Goal: Task Accomplishment & Management: Manage account settings

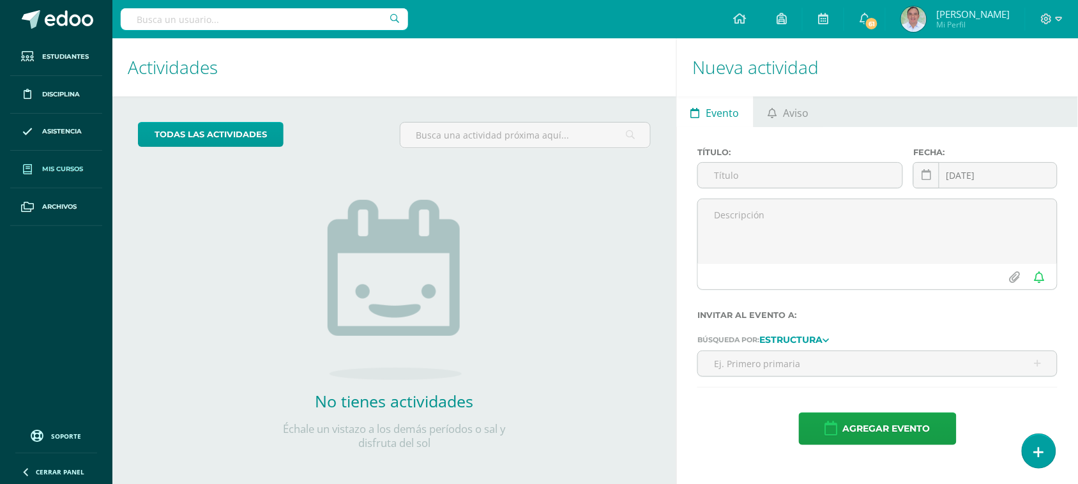
click at [47, 172] on span "Mis cursos" at bounding box center [62, 169] width 41 height 10
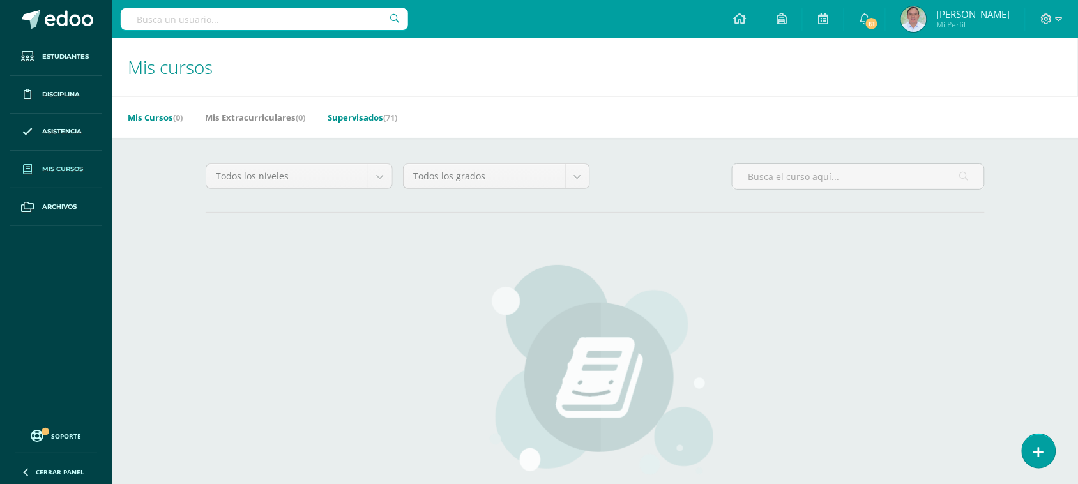
click at [362, 117] on link "Supervisados (71)" at bounding box center [363, 117] width 70 height 20
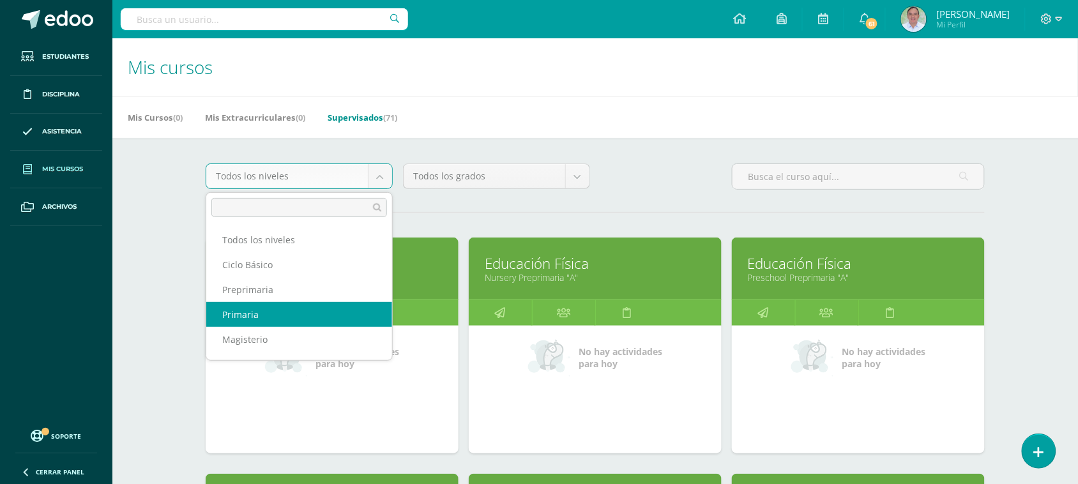
select select "6"
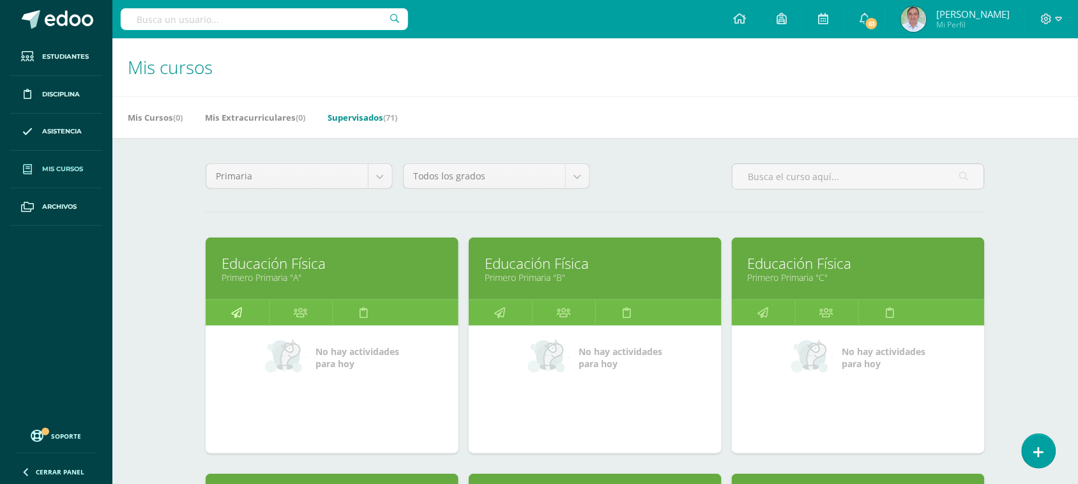
click at [262, 315] on link at bounding box center [237, 313] width 63 height 26
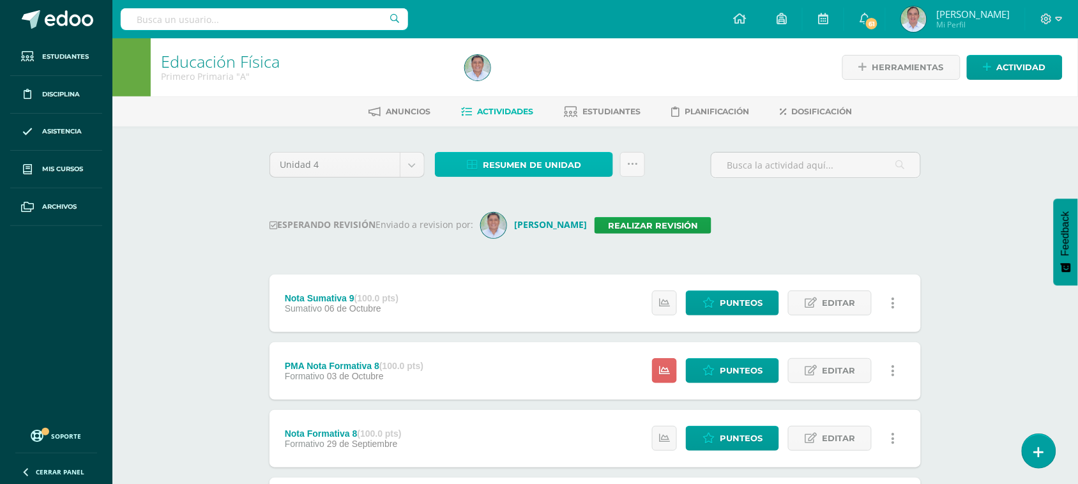
click at [543, 166] on span "Resumen de unidad" at bounding box center [532, 165] width 98 height 24
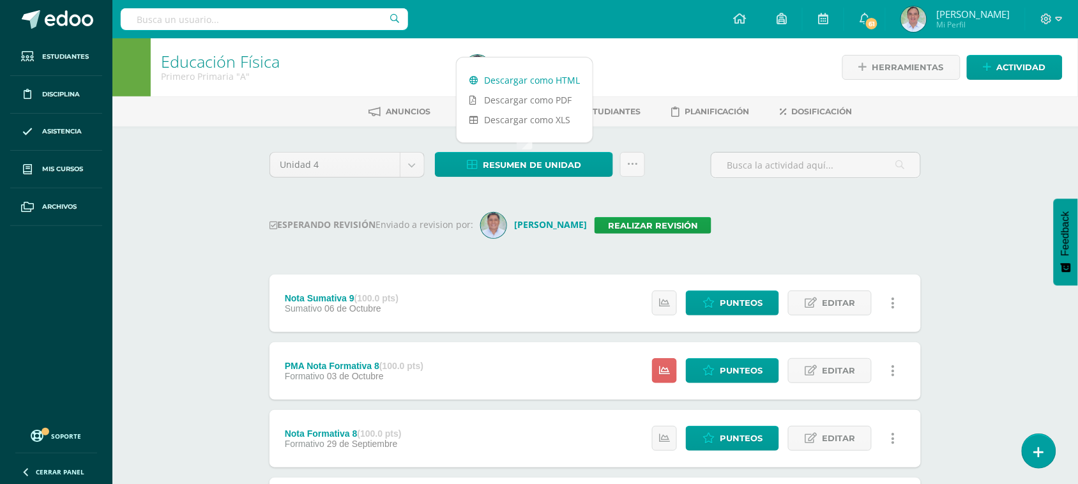
click at [537, 80] on link "Descargar como HTML" at bounding box center [525, 80] width 136 height 20
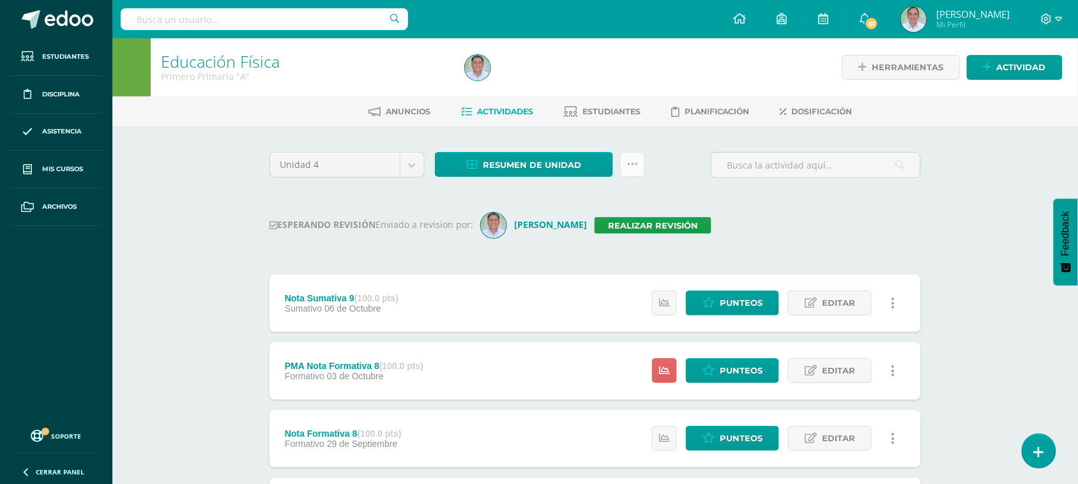
click at [637, 164] on link at bounding box center [632, 164] width 25 height 25
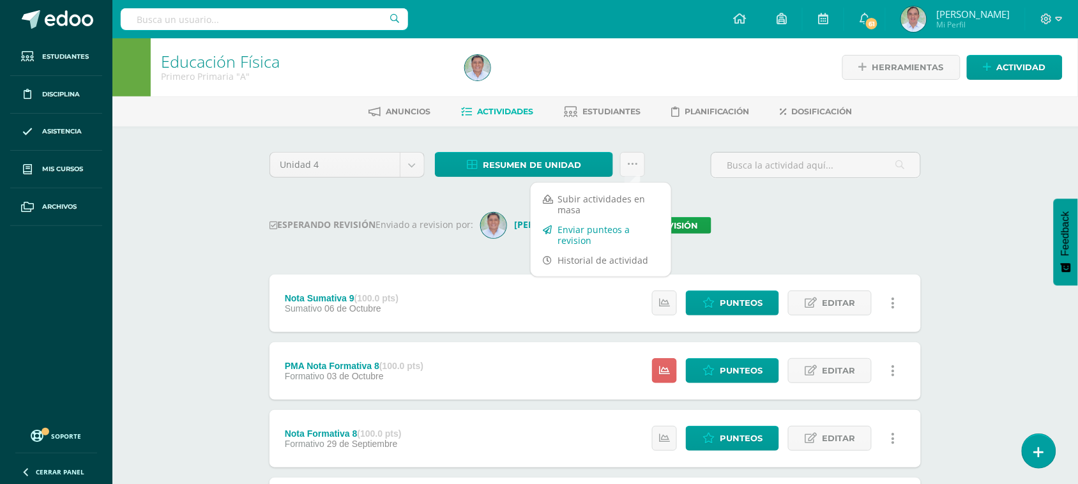
click at [598, 228] on link "Enviar punteos a revision" at bounding box center [601, 235] width 140 height 31
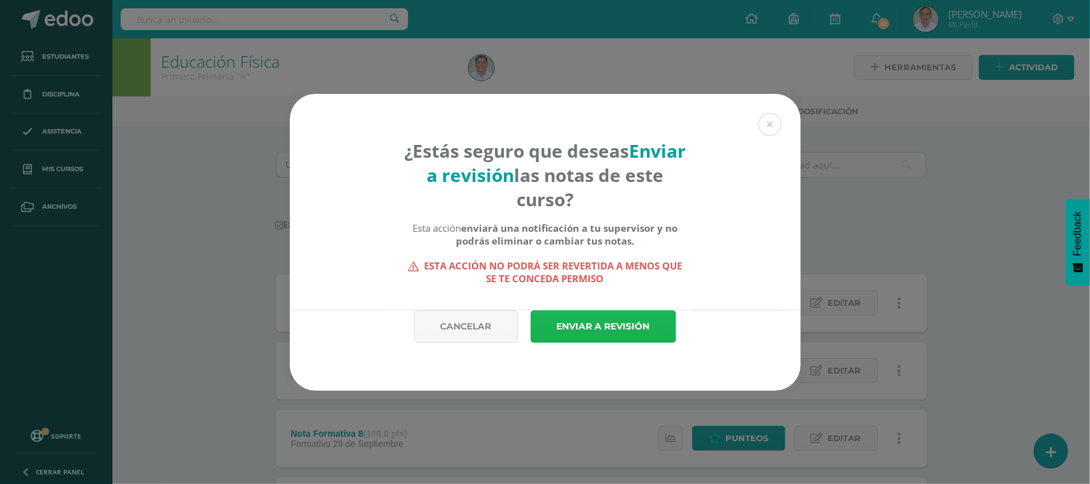
click at [615, 333] on link "Enviar a revisión" at bounding box center [604, 326] width 146 height 33
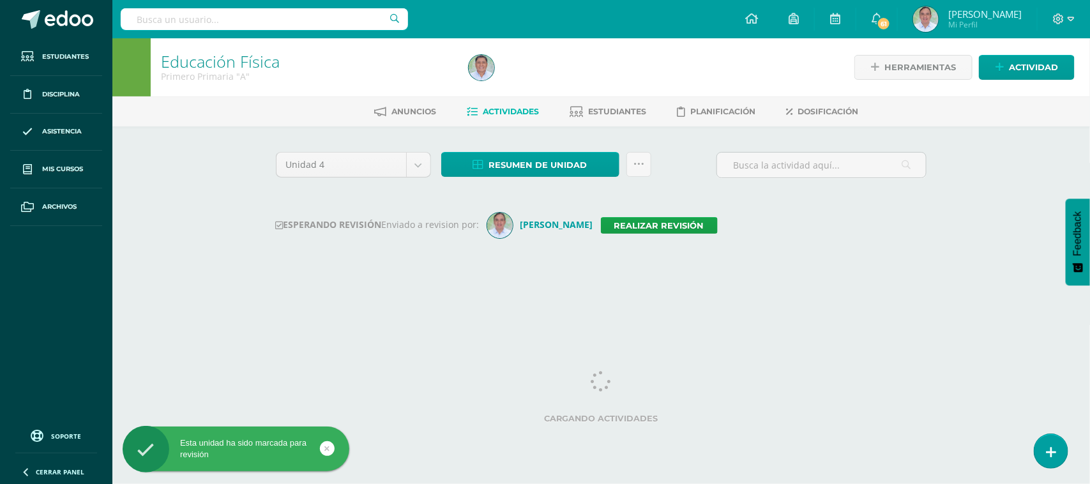
click at [160, 21] on input "text" at bounding box center [264, 19] width 287 height 22
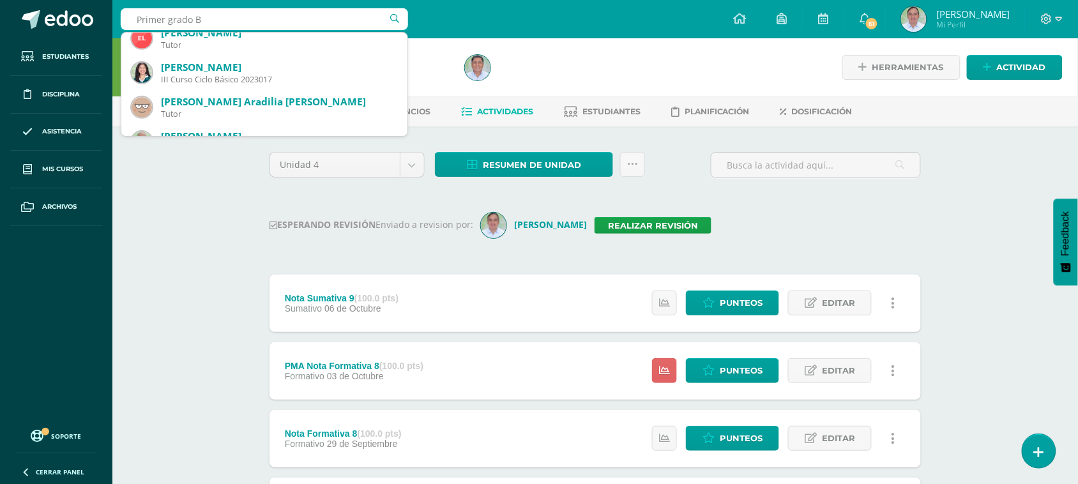
scroll to position [199, 0]
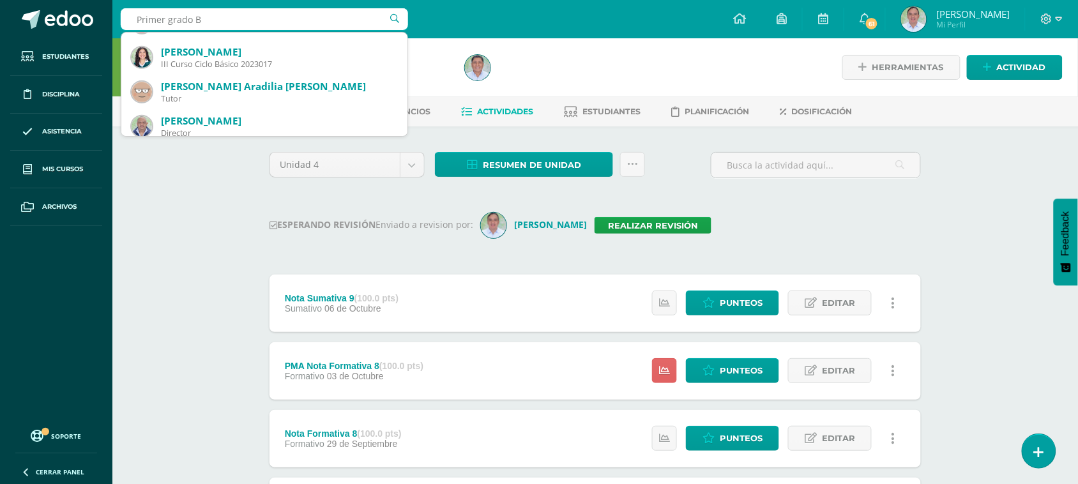
click at [206, 17] on input "Primer grado B" at bounding box center [264, 19] width 287 height 22
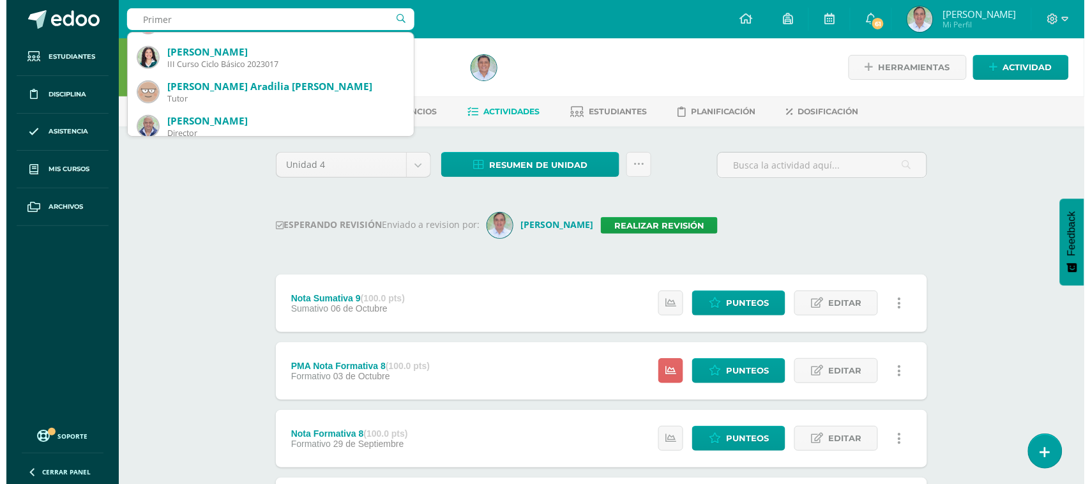
scroll to position [0, 0]
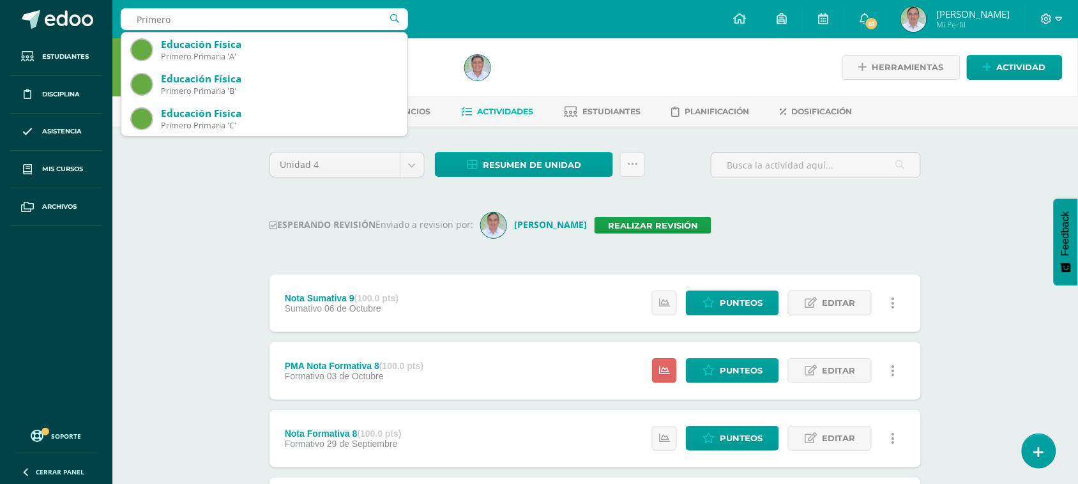
type input "Primero"
click at [659, 182] on div "Unidad 4 Unidad 1 Unidad 2 Unidad 3 Unidad 4 Resumen de unidad Descargar como H…" at bounding box center [594, 170] width 661 height 36
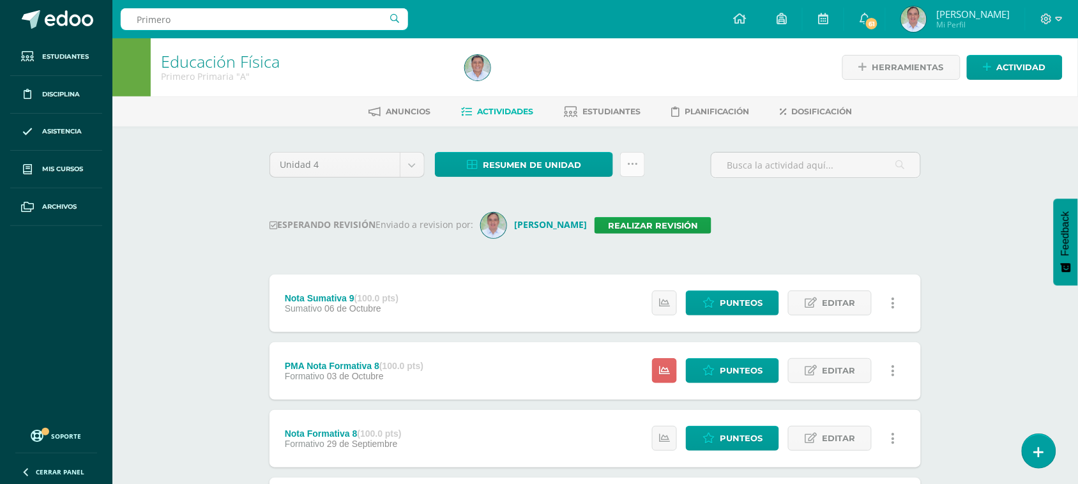
click at [639, 161] on link at bounding box center [632, 164] width 25 height 25
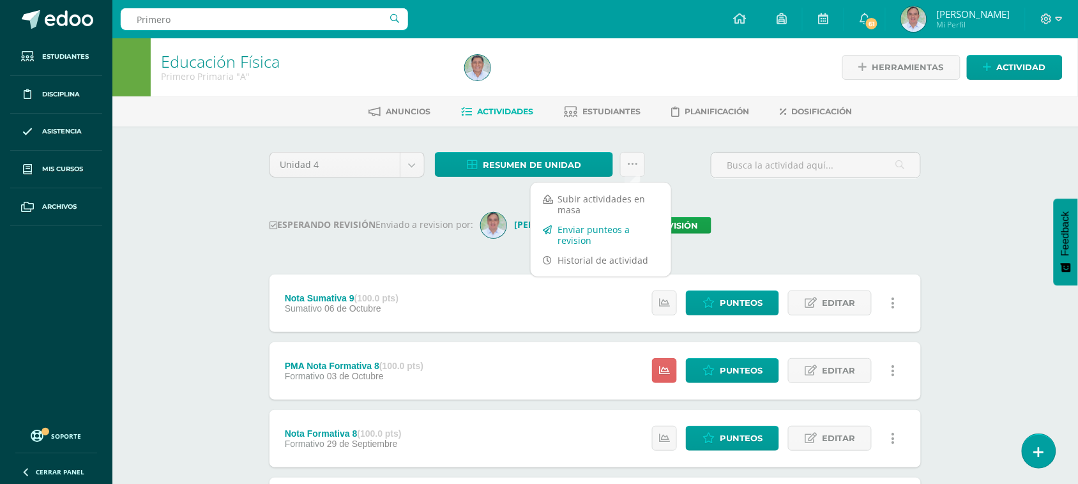
click at [591, 225] on link "Enviar punteos a revision" at bounding box center [601, 235] width 140 height 31
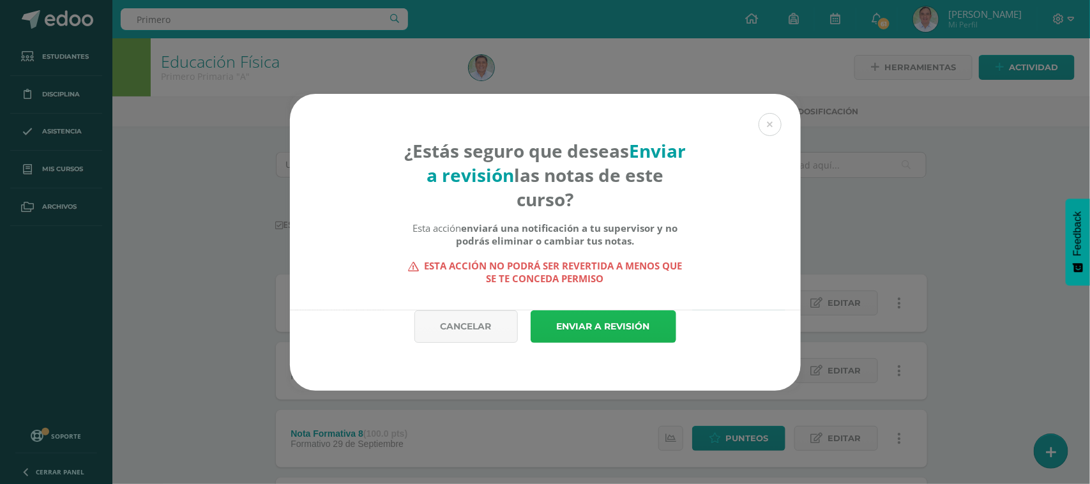
click at [594, 336] on link "Enviar a revisión" at bounding box center [604, 326] width 146 height 33
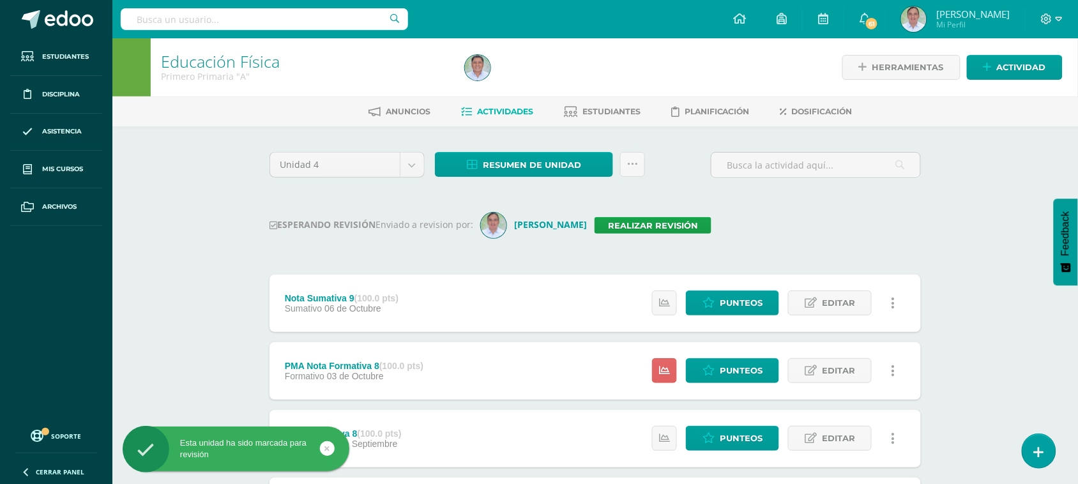
click at [209, 21] on input "text" at bounding box center [264, 19] width 287 height 22
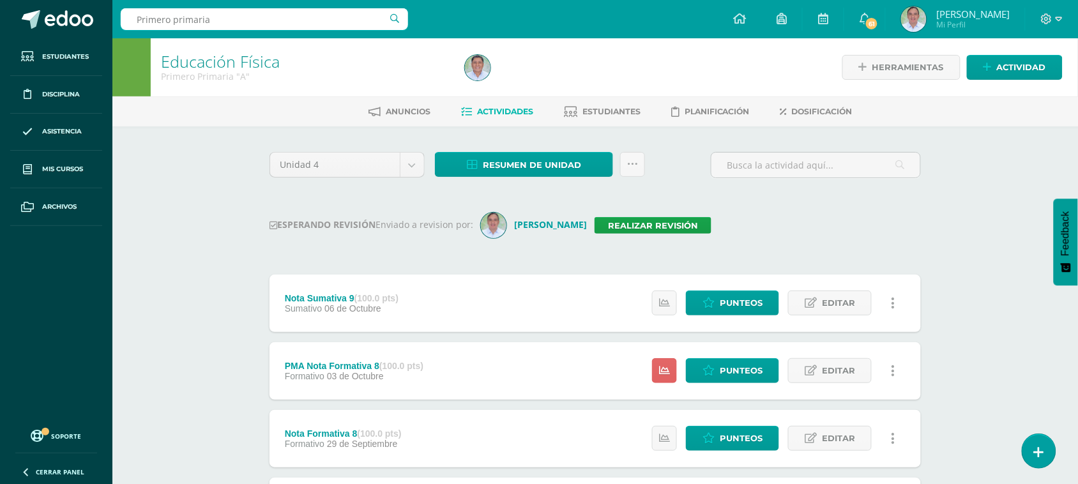
type input "Primero primaria"
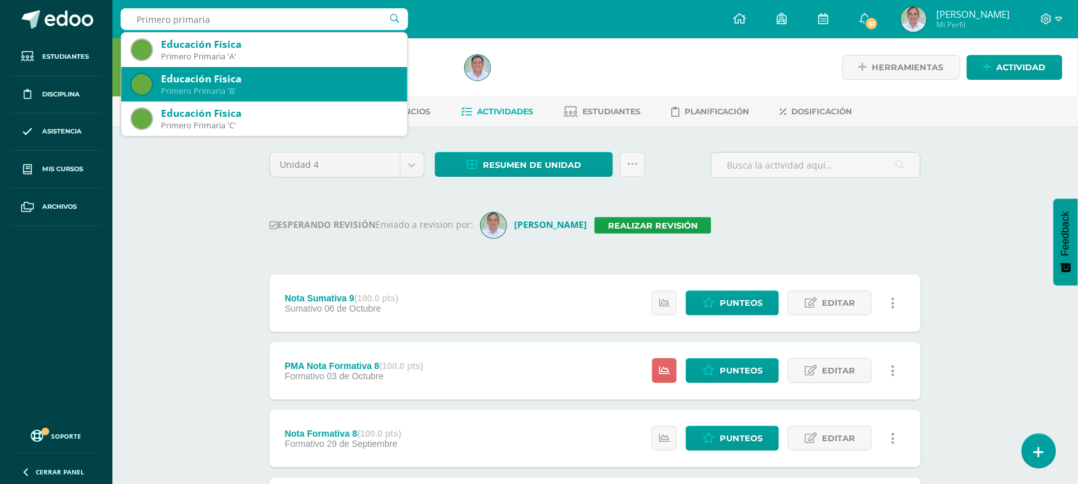
click at [240, 83] on div "Educación Física" at bounding box center [279, 78] width 236 height 13
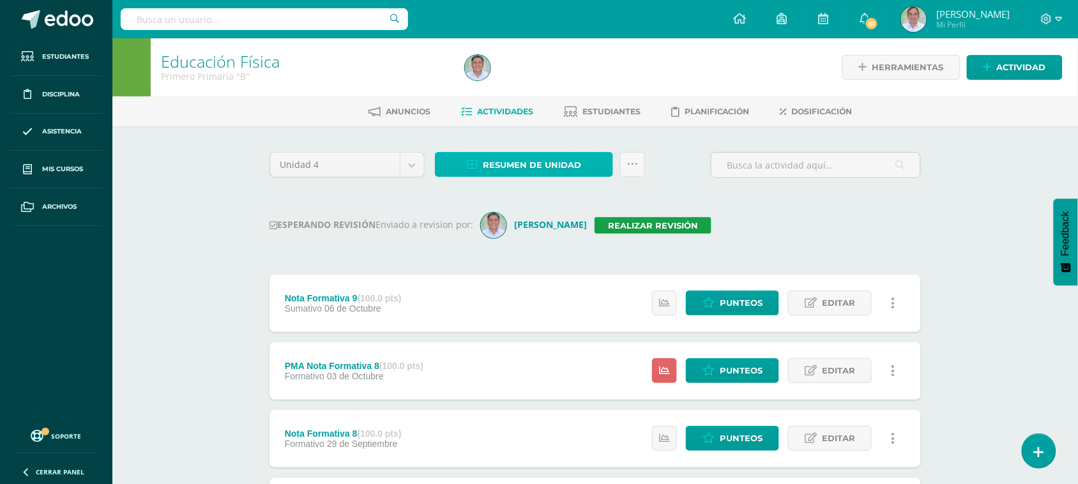
click at [536, 169] on span "Resumen de unidad" at bounding box center [532, 165] width 98 height 24
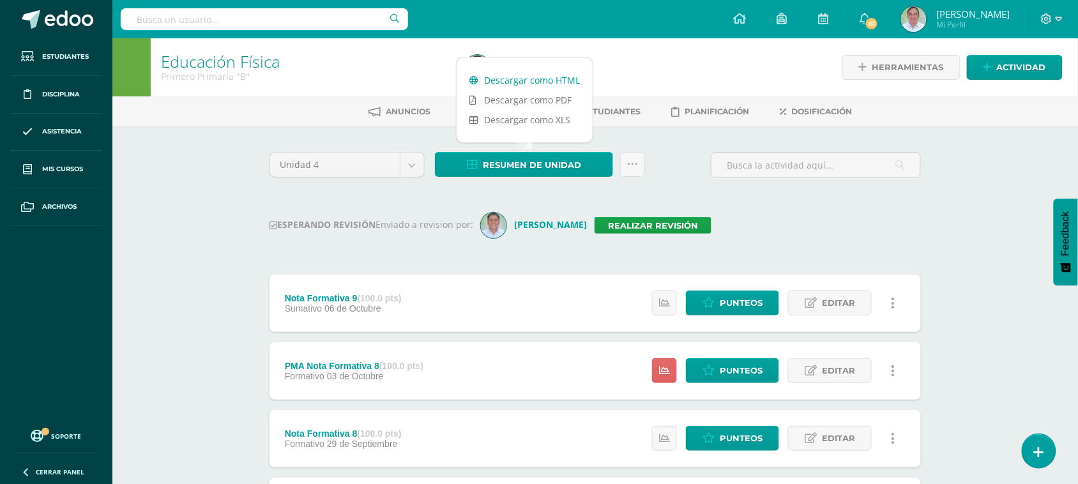
click at [537, 83] on link "Descargar como HTML" at bounding box center [525, 80] width 136 height 20
click at [656, 224] on link "Realizar revisión" at bounding box center [652, 225] width 117 height 17
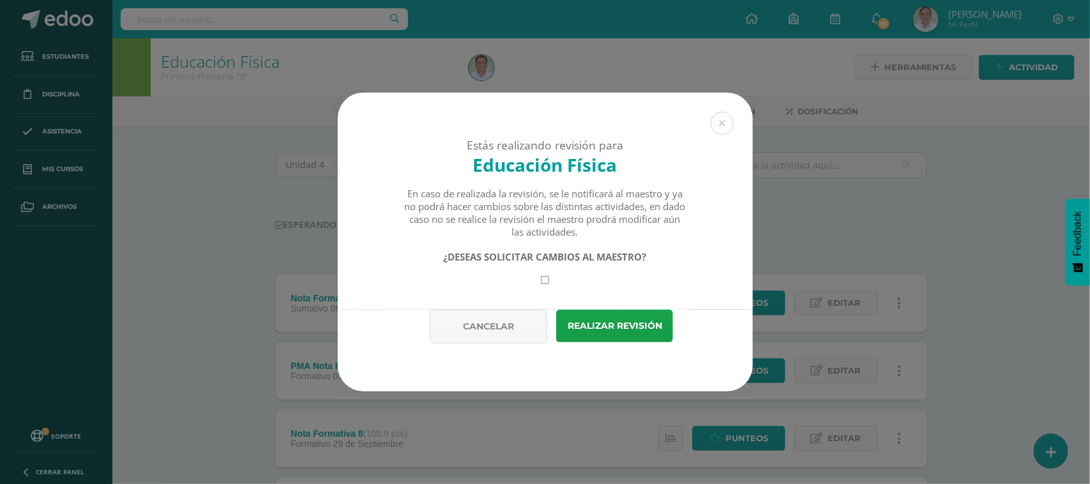
click at [547, 280] on input "checkbox" at bounding box center [545, 280] width 8 height 8
checkbox input "true"
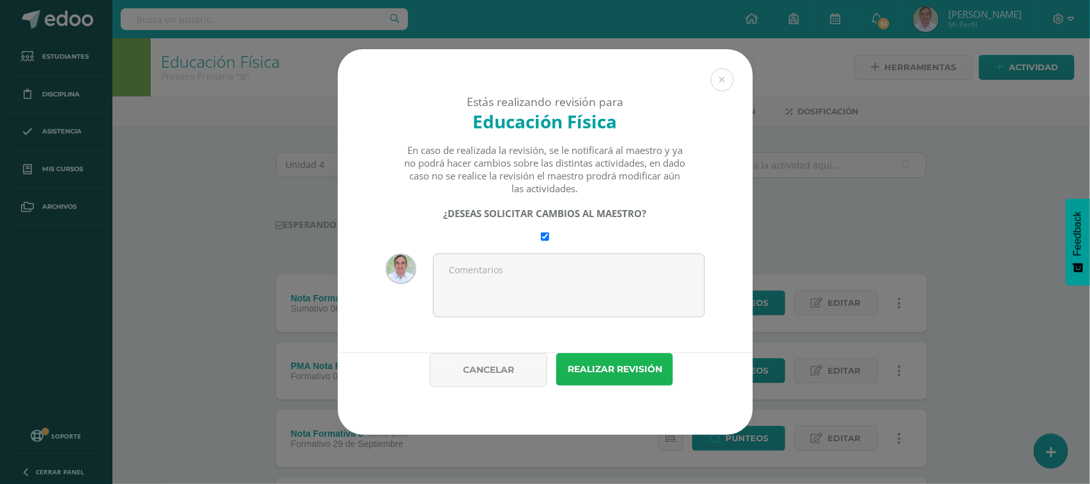
click at [603, 370] on button "Realizar revisión" at bounding box center [614, 369] width 117 height 33
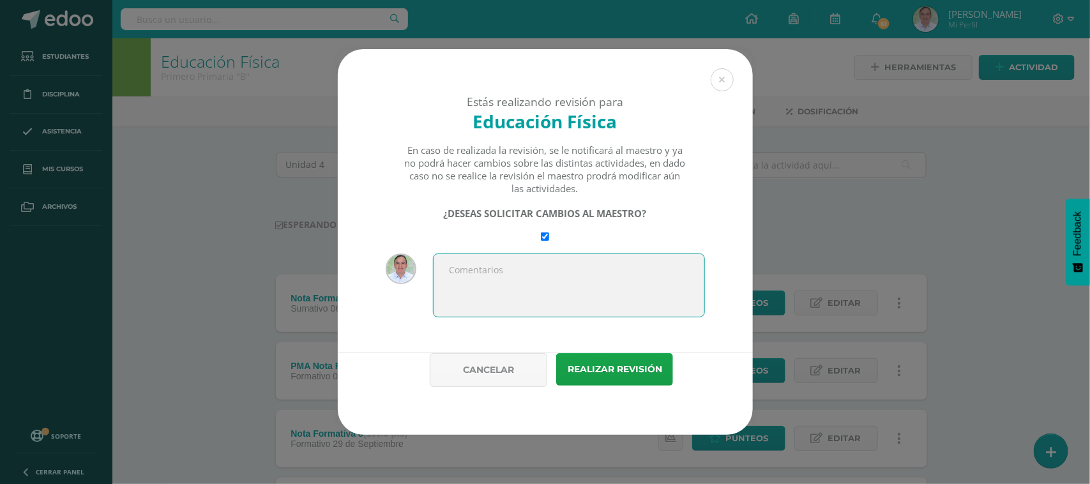
click at [503, 269] on textarea at bounding box center [569, 285] width 272 height 64
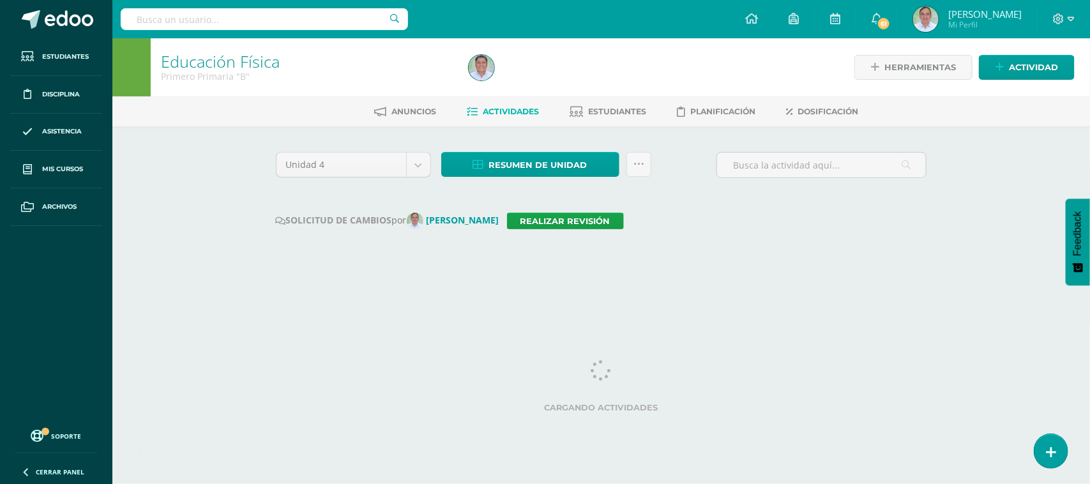
click at [240, 18] on input "text" at bounding box center [264, 19] width 287 height 22
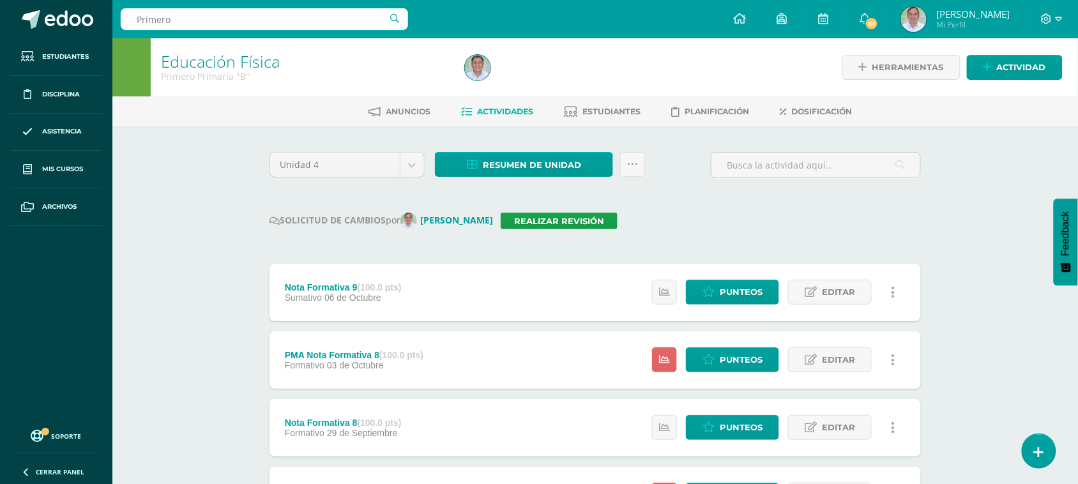
type input "Primero"
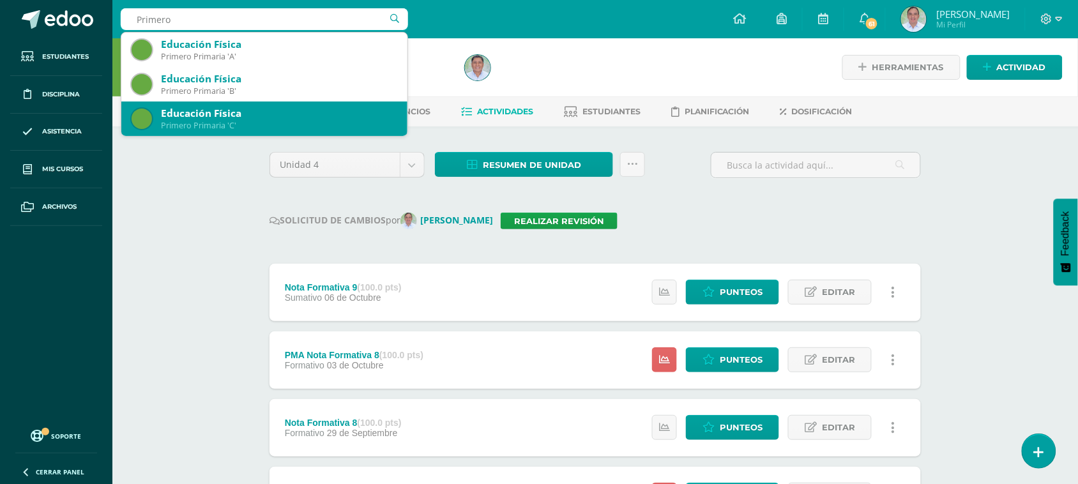
click at [217, 115] on div "Educación Física" at bounding box center [279, 113] width 236 height 13
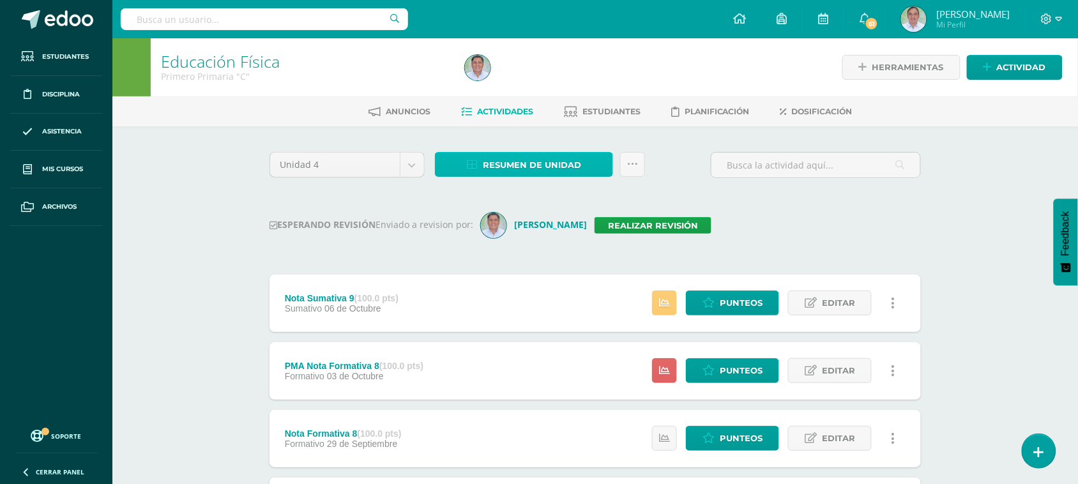
click at [518, 163] on span "Resumen de unidad" at bounding box center [532, 165] width 98 height 24
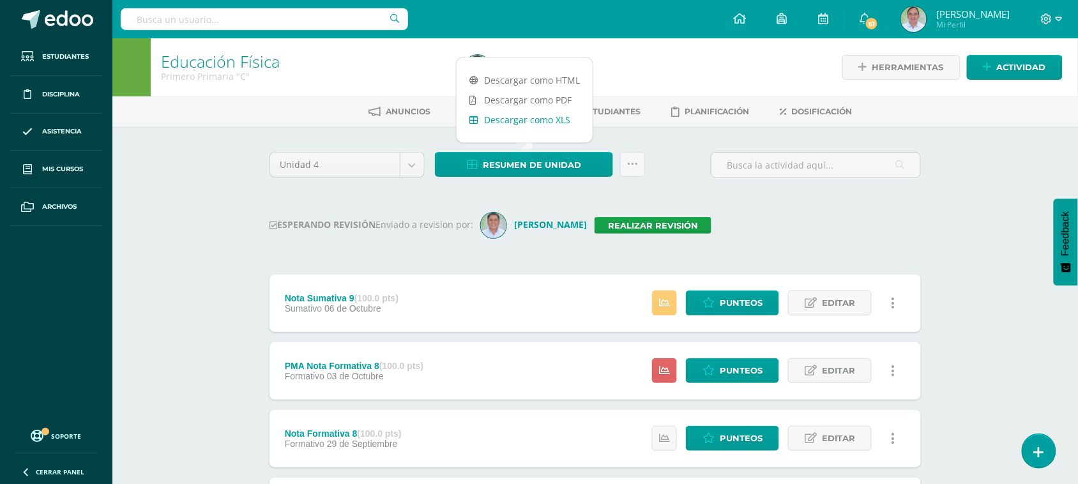
click at [519, 120] on link "Descargar como XLS" at bounding box center [525, 120] width 136 height 20
click at [556, 80] on link "Descargar como HTML" at bounding box center [525, 80] width 136 height 20
click at [635, 167] on icon at bounding box center [632, 164] width 11 height 11
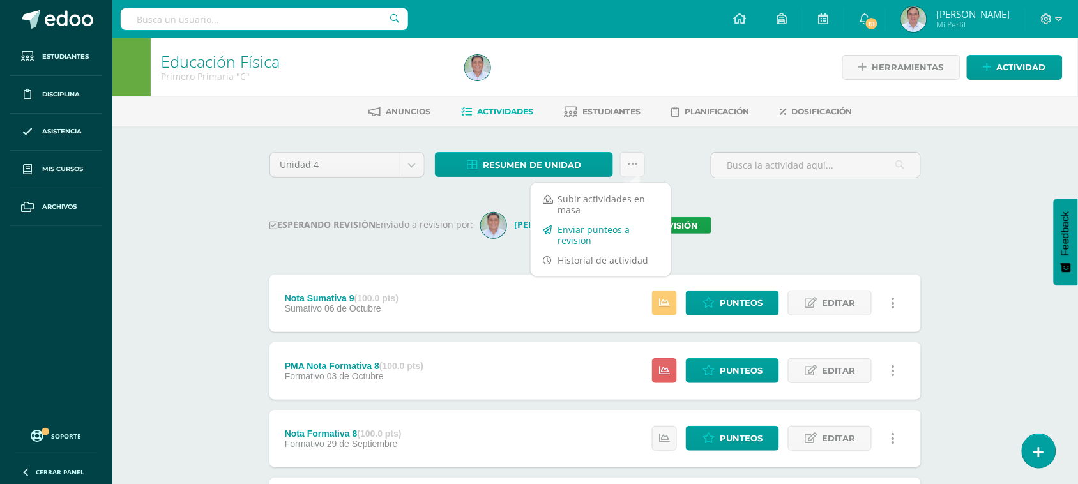
click at [609, 232] on link "Enviar punteos a revision" at bounding box center [601, 235] width 140 height 31
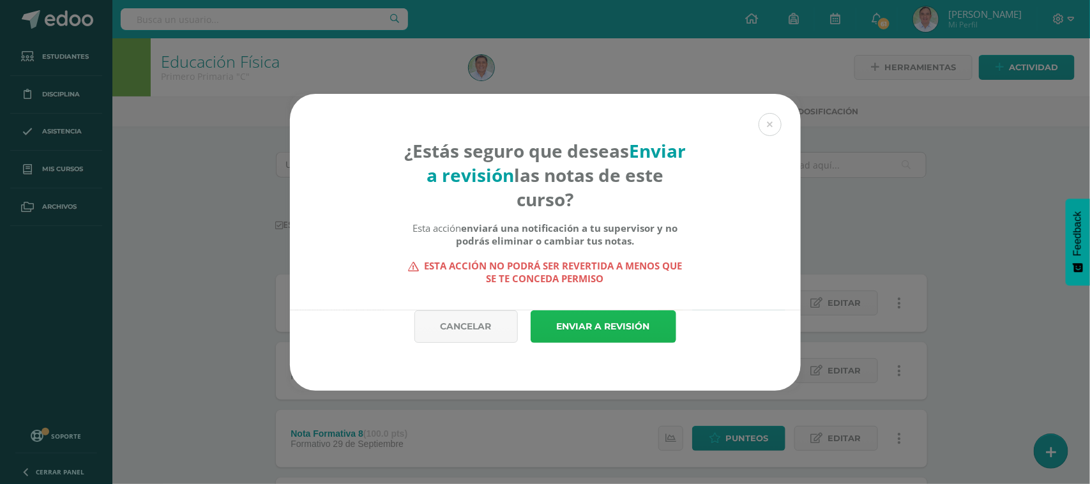
click at [579, 330] on link "Enviar a revisión" at bounding box center [604, 326] width 146 height 33
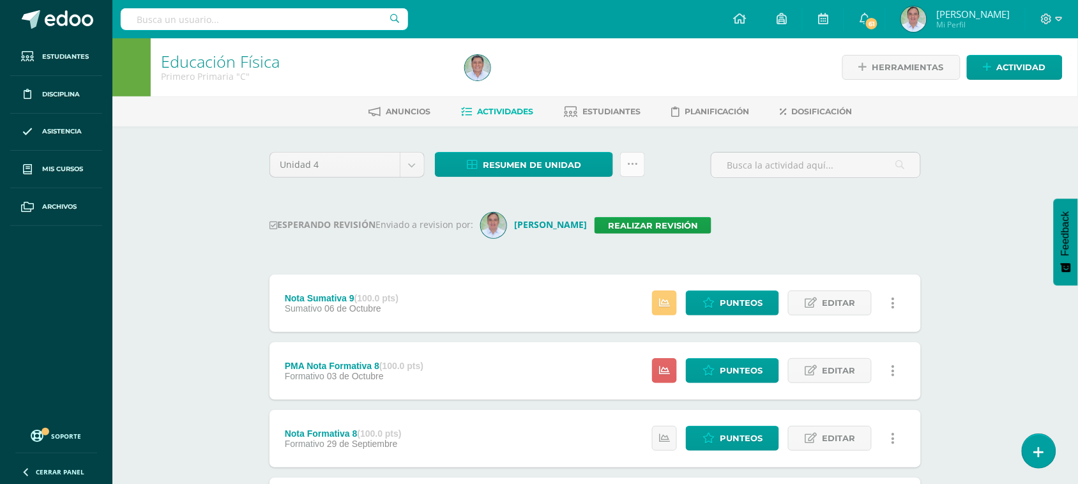
click at [635, 159] on icon at bounding box center [632, 164] width 11 height 11
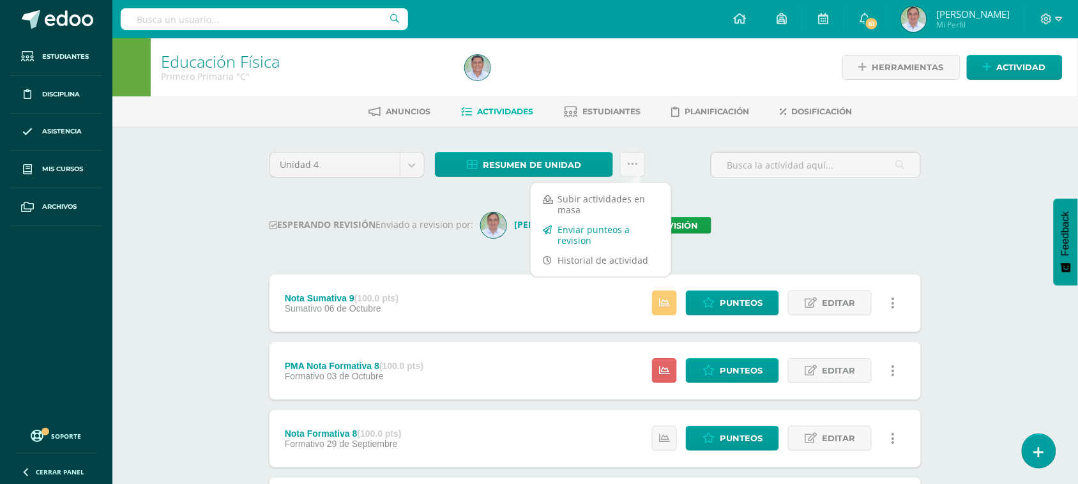
click at [607, 227] on link "Enviar punteos a revision" at bounding box center [601, 235] width 140 height 31
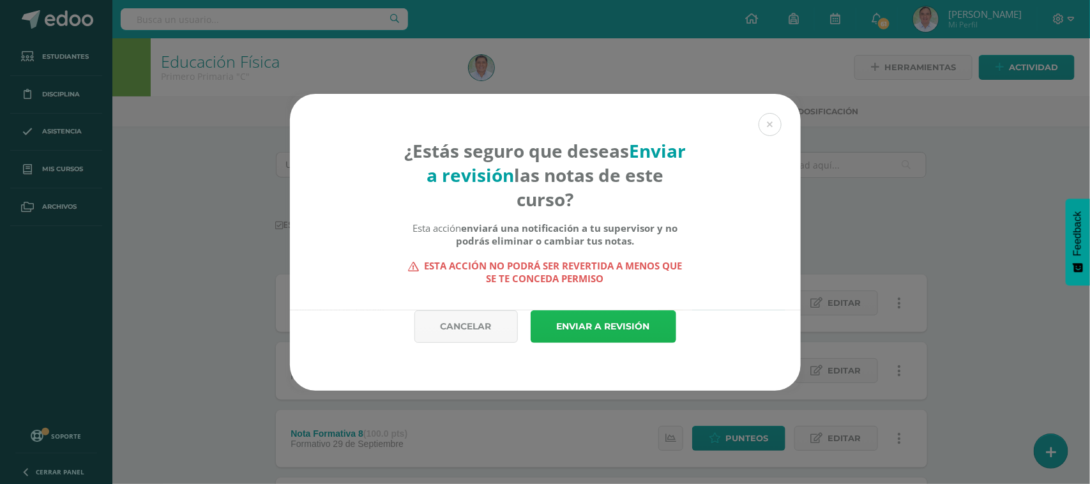
click at [578, 331] on link "Enviar a revisión" at bounding box center [604, 326] width 146 height 33
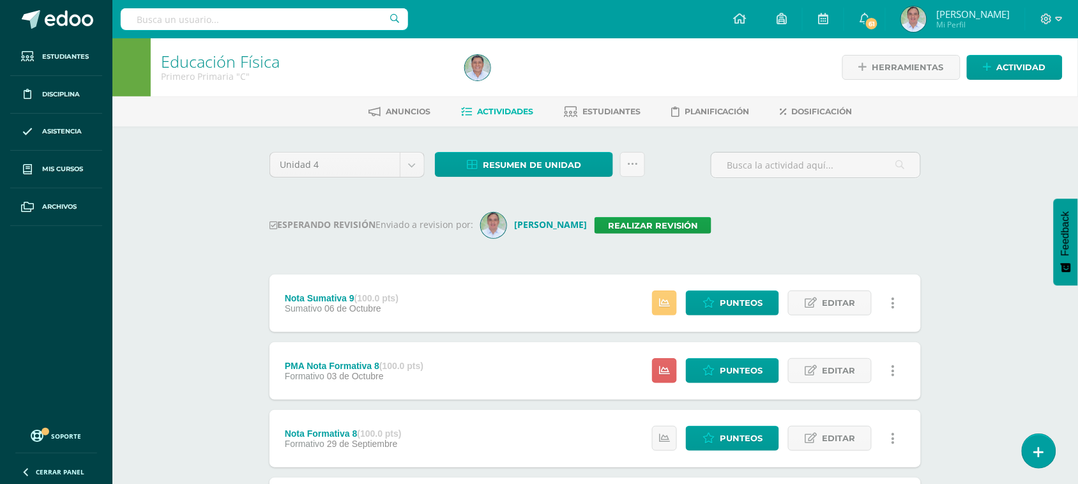
click at [167, 26] on input "text" at bounding box center [264, 19] width 287 height 22
type input "Segundo"
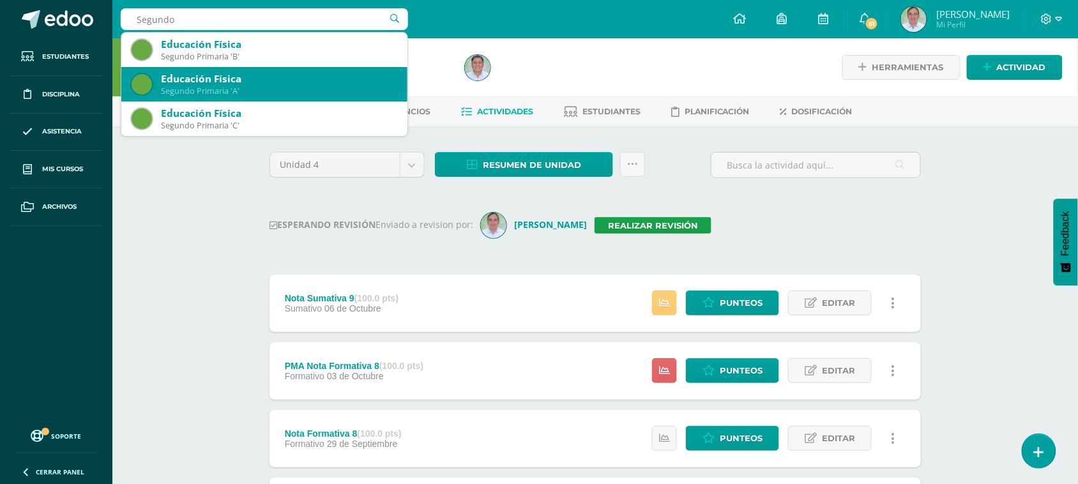
click at [208, 83] on div "Educación Física" at bounding box center [279, 78] width 236 height 13
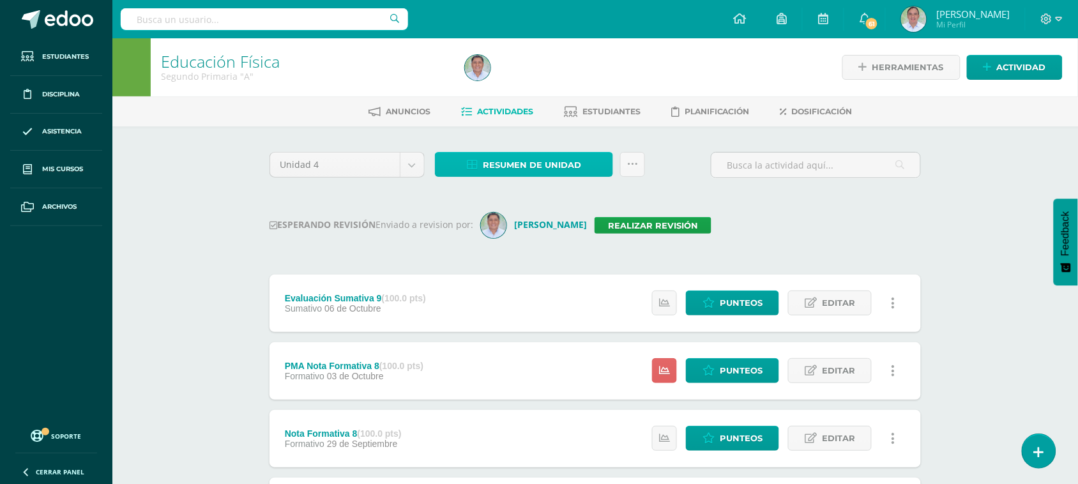
click at [509, 164] on span "Resumen de unidad" at bounding box center [532, 165] width 98 height 24
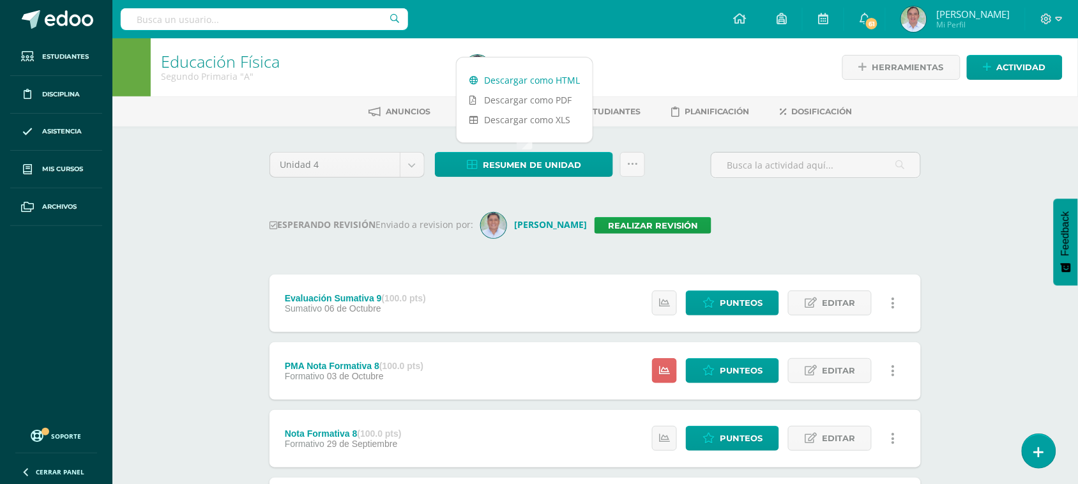
click at [519, 77] on link "Descargar como HTML" at bounding box center [525, 80] width 136 height 20
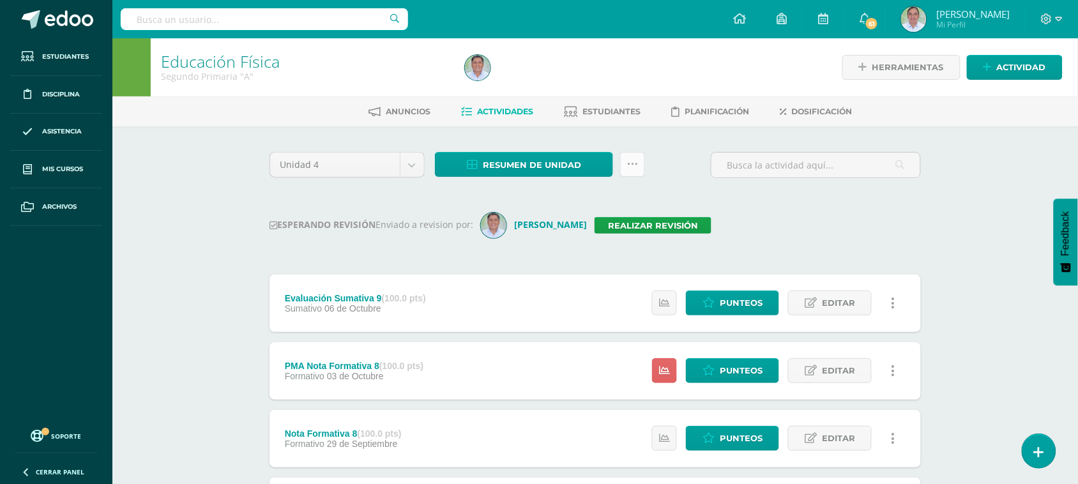
click at [630, 160] on icon at bounding box center [632, 164] width 11 height 11
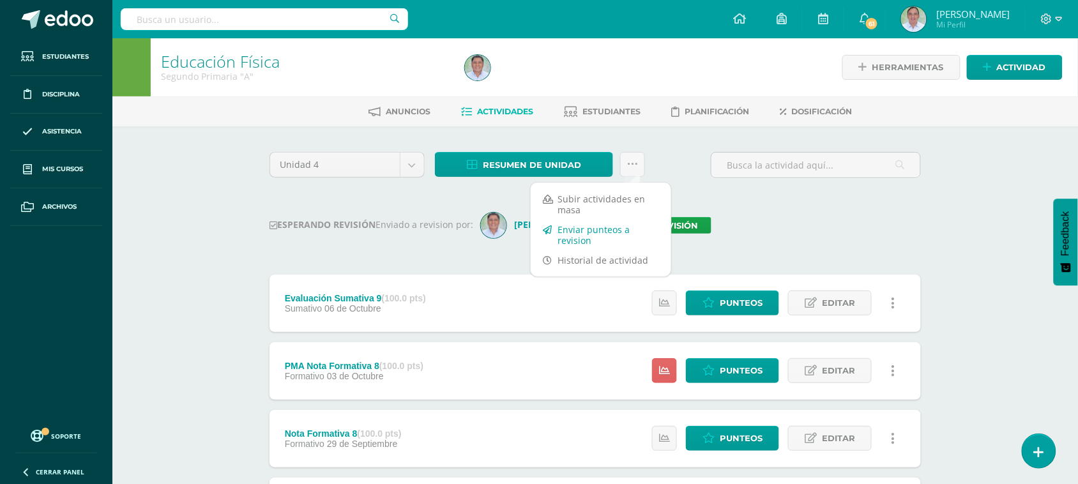
click at [598, 229] on link "Enviar punteos a revision" at bounding box center [601, 235] width 140 height 31
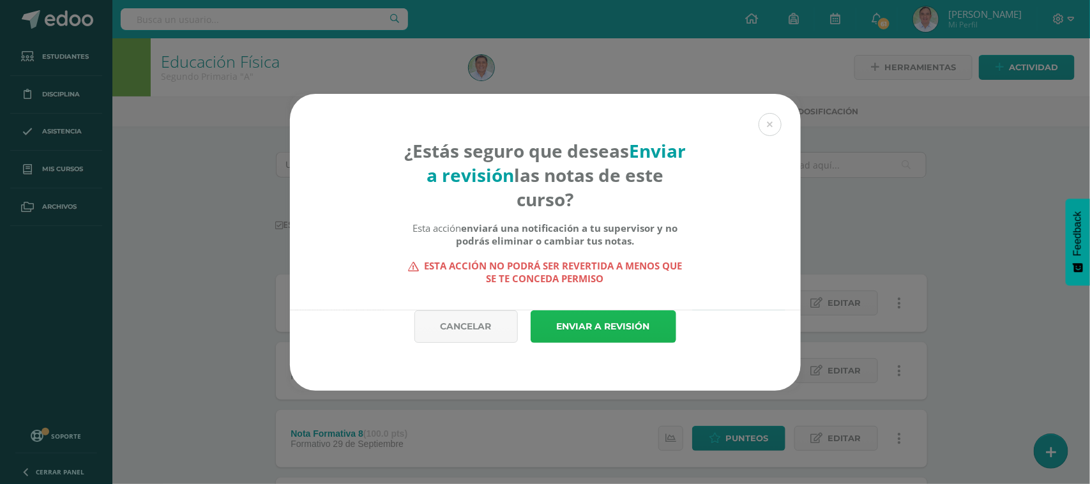
click at [602, 322] on link "Enviar a revisión" at bounding box center [604, 326] width 146 height 33
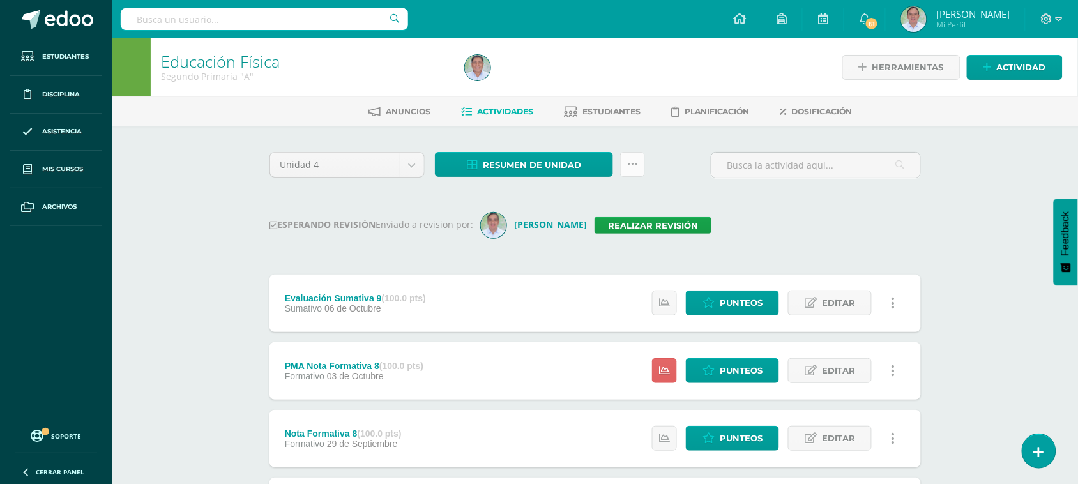
click at [639, 167] on link at bounding box center [632, 164] width 25 height 25
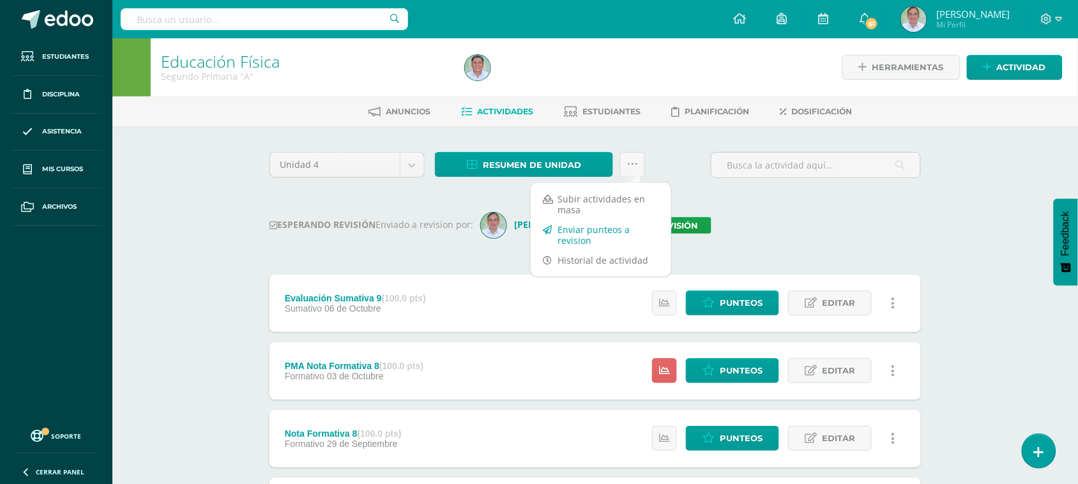
click at [595, 234] on link "Enviar punteos a revision" at bounding box center [601, 235] width 140 height 31
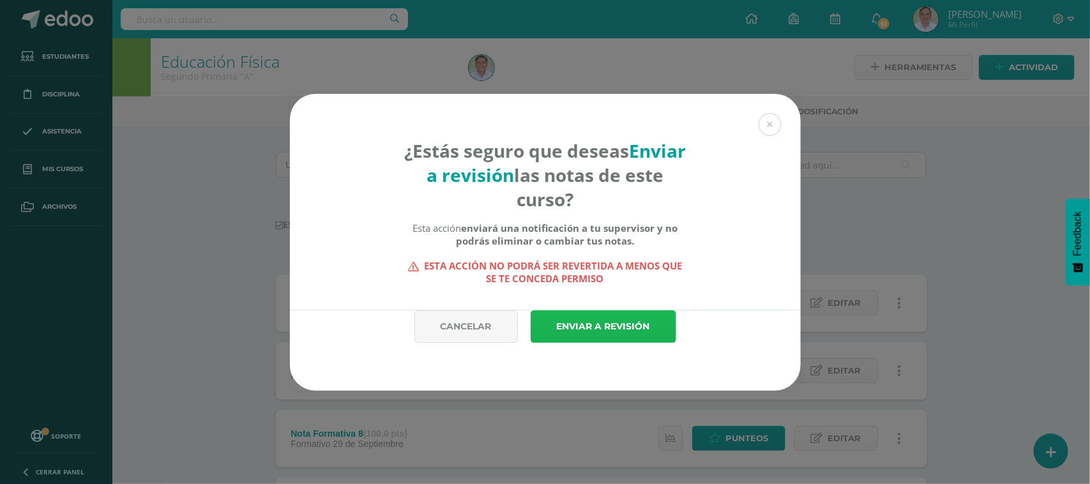
click at [611, 334] on link "Enviar a revisión" at bounding box center [604, 326] width 146 height 33
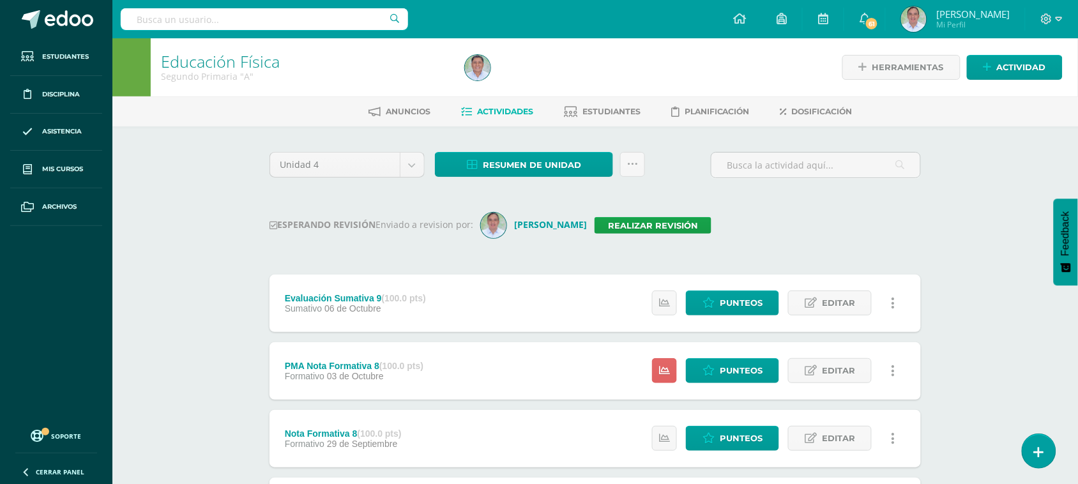
click at [211, 23] on input "text" at bounding box center [264, 19] width 287 height 22
type input "Segudo primaria B"
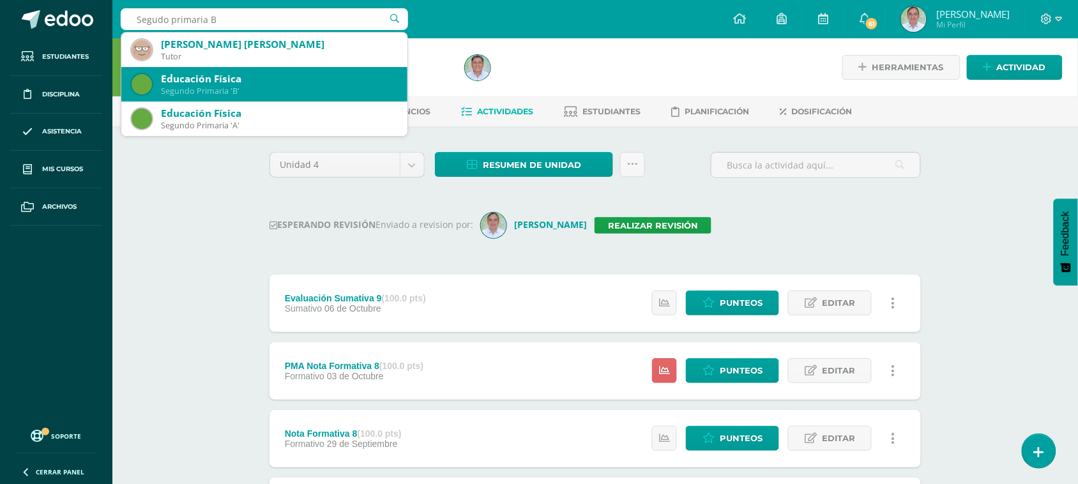
click at [279, 86] on div "Segundo Primaria 'B'" at bounding box center [279, 91] width 236 height 11
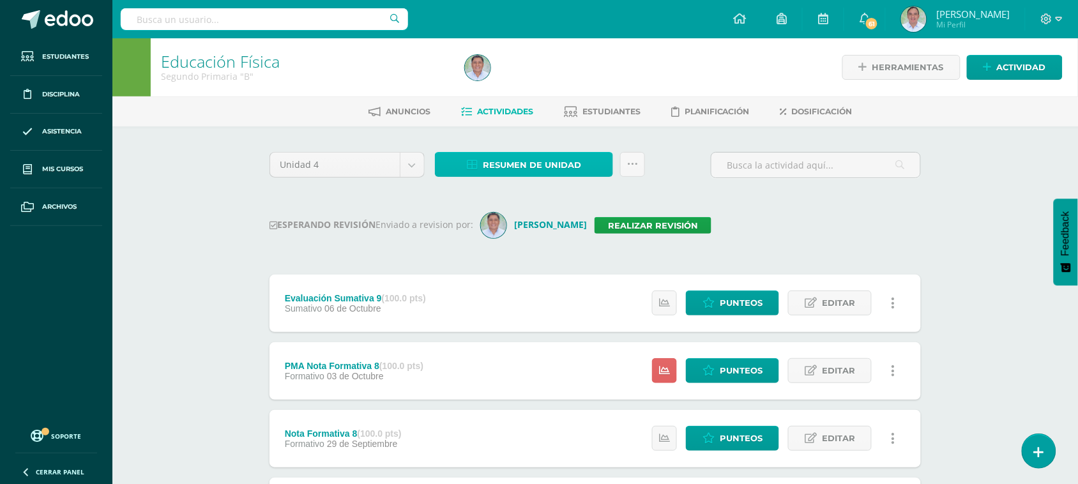
click at [557, 162] on span "Resumen de unidad" at bounding box center [532, 165] width 98 height 24
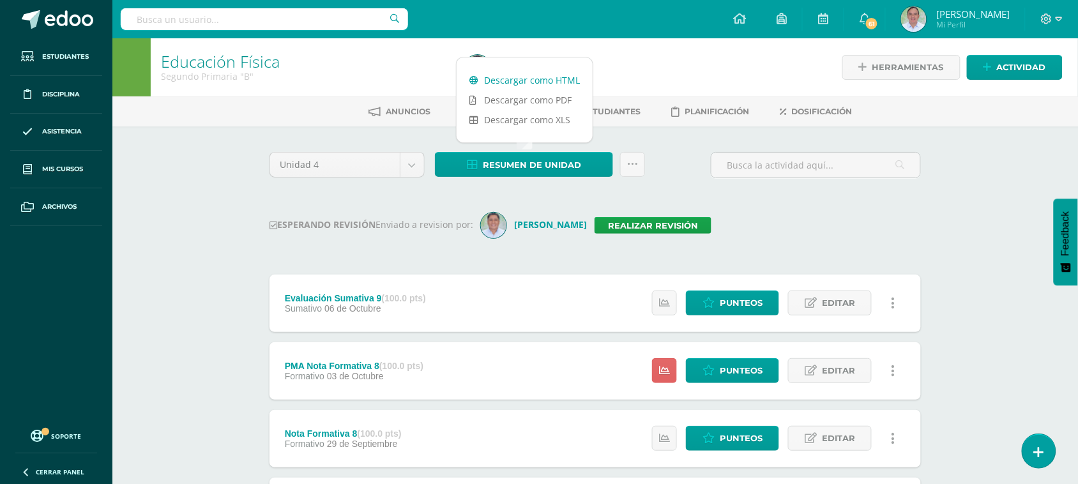
click at [541, 80] on link "Descargar como HTML" at bounding box center [525, 80] width 136 height 20
click at [783, 213] on div "ESPERANDO REVISIÓN Enviado a revision por: Alvaro Yoc Realizar revisión" at bounding box center [594, 226] width 651 height 26
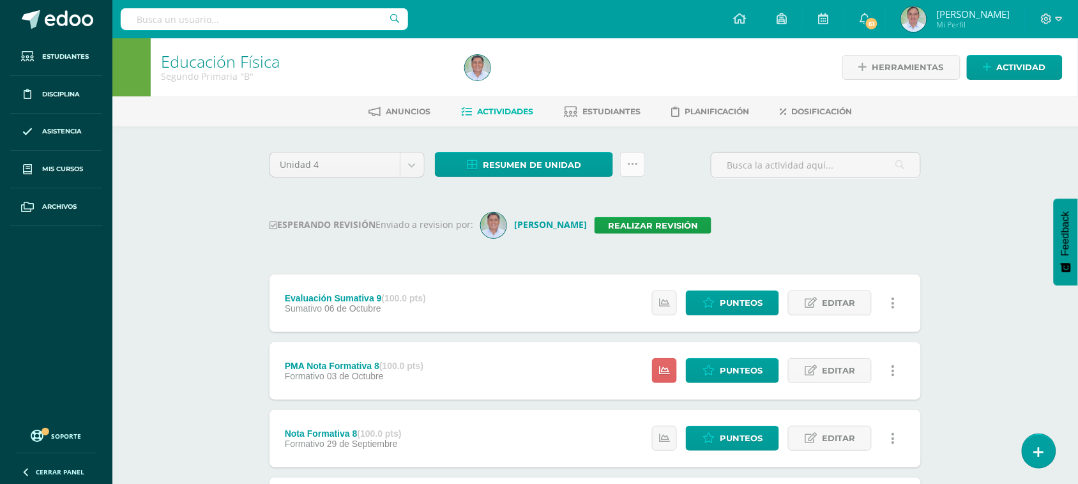
click at [634, 166] on icon at bounding box center [632, 164] width 11 height 11
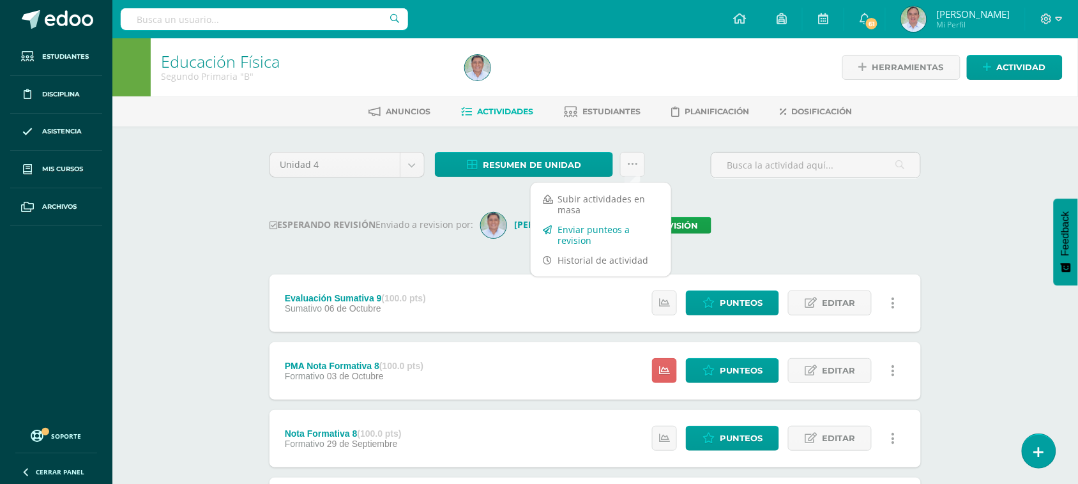
click at [598, 229] on link "Enviar punteos a revision" at bounding box center [601, 235] width 140 height 31
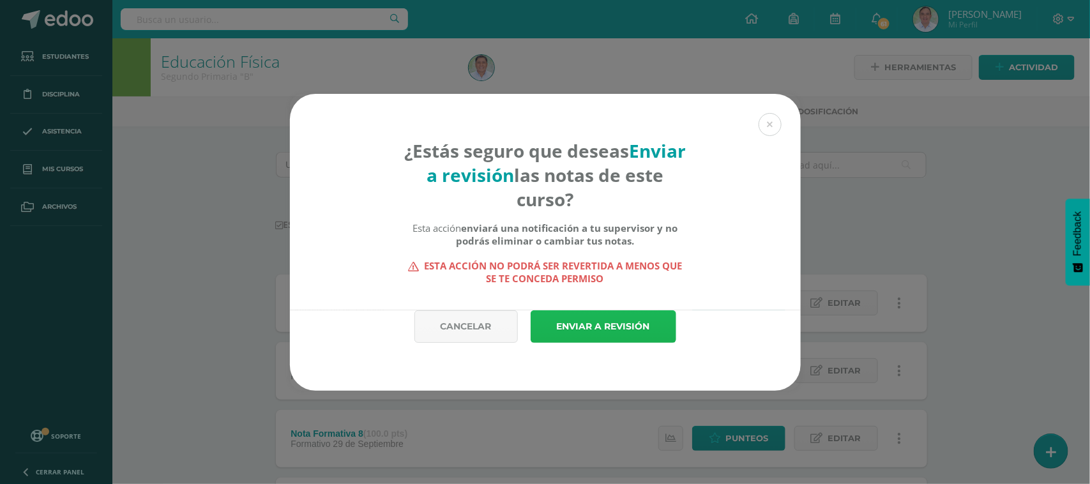
click at [589, 322] on link "Enviar a revisión" at bounding box center [604, 326] width 146 height 33
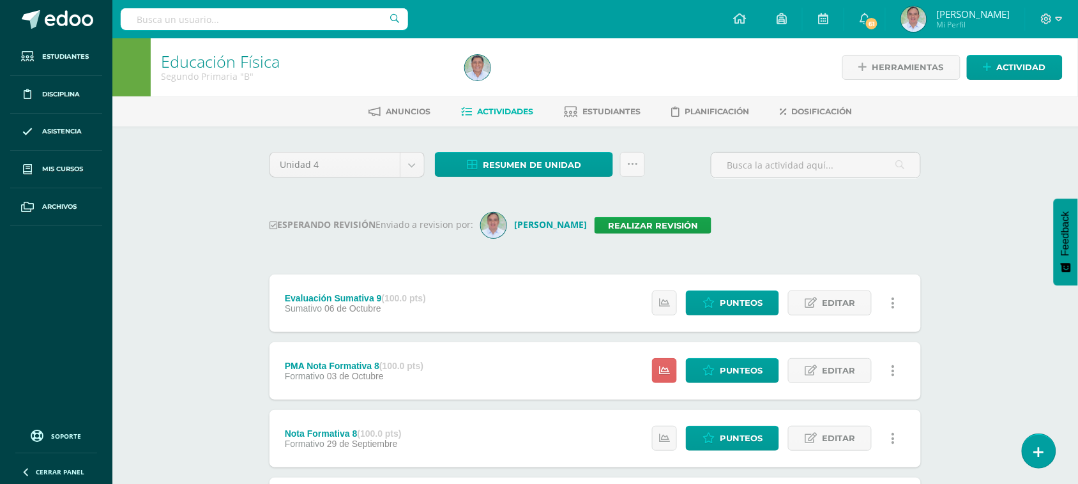
click at [198, 24] on input "text" at bounding box center [264, 19] width 287 height 22
type input "Segudo primaria C"
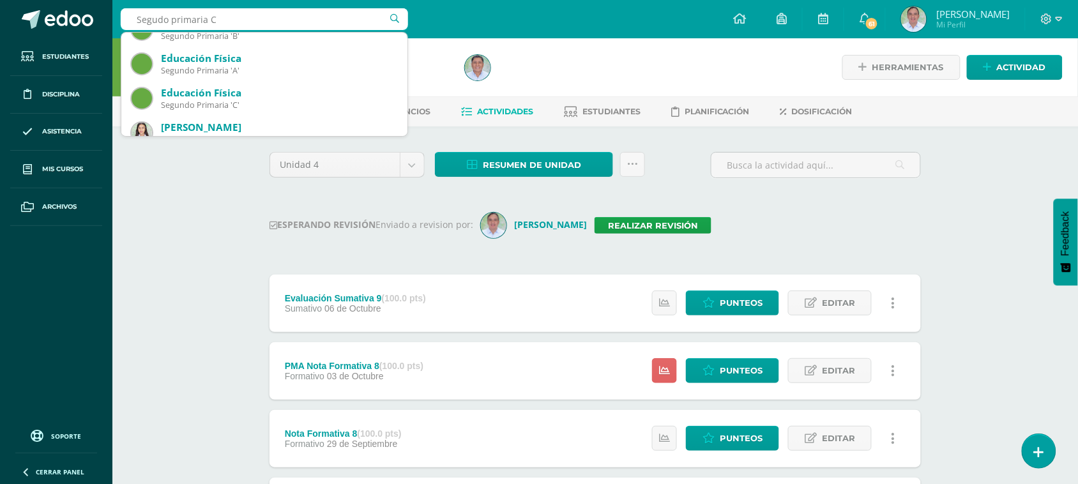
scroll to position [64, 0]
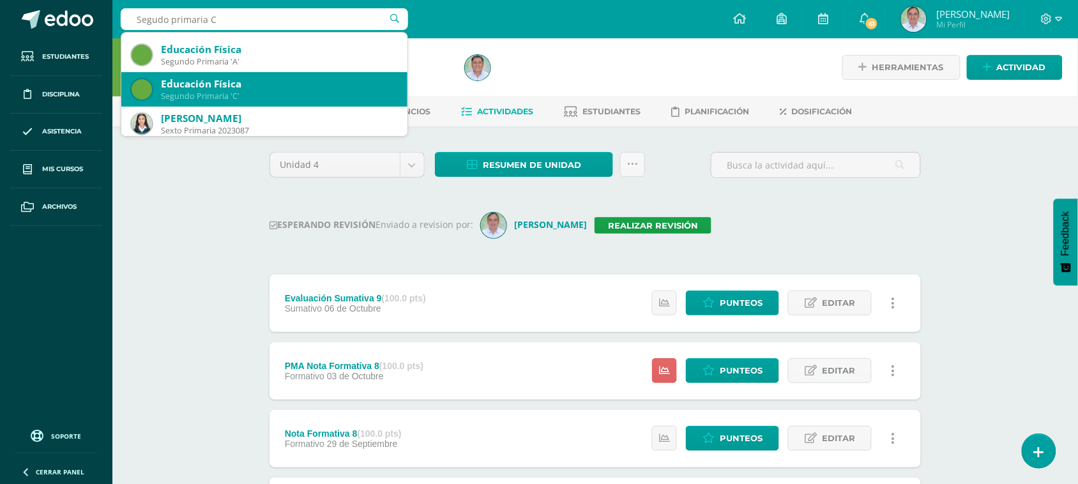
click at [241, 85] on div "Educación Física" at bounding box center [279, 83] width 236 height 13
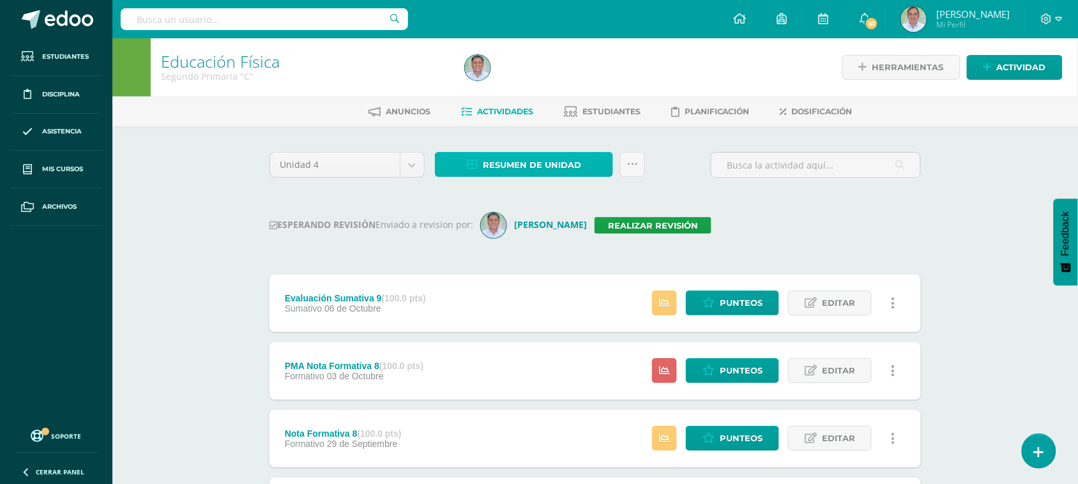
click at [546, 171] on span "Resumen de unidad" at bounding box center [532, 165] width 98 height 24
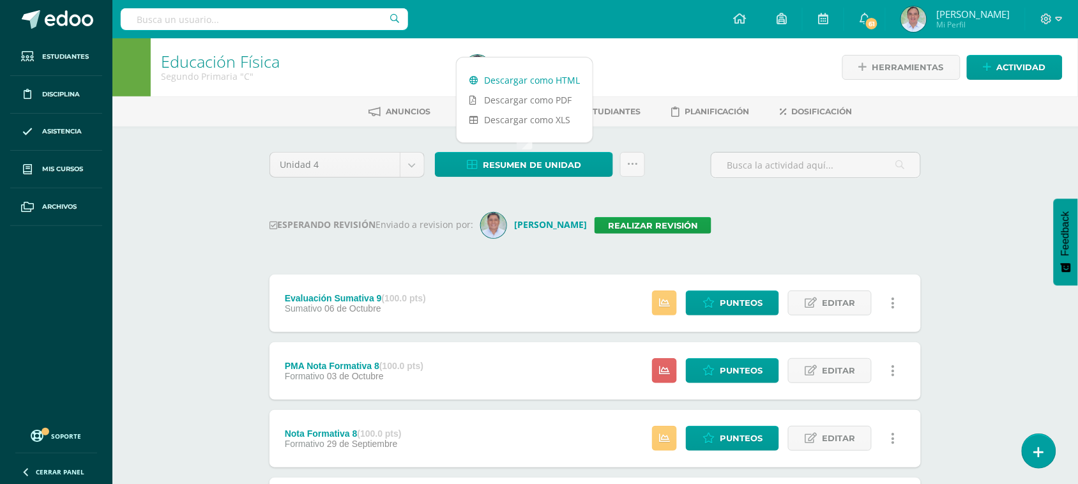
click at [541, 73] on link "Descargar como HTML" at bounding box center [525, 80] width 136 height 20
click at [675, 180] on div "Unidad 4 Unidad 1 Unidad 2 Unidad 3 Unidad 4 Resumen de unidad Subir actividade…" at bounding box center [594, 170] width 661 height 36
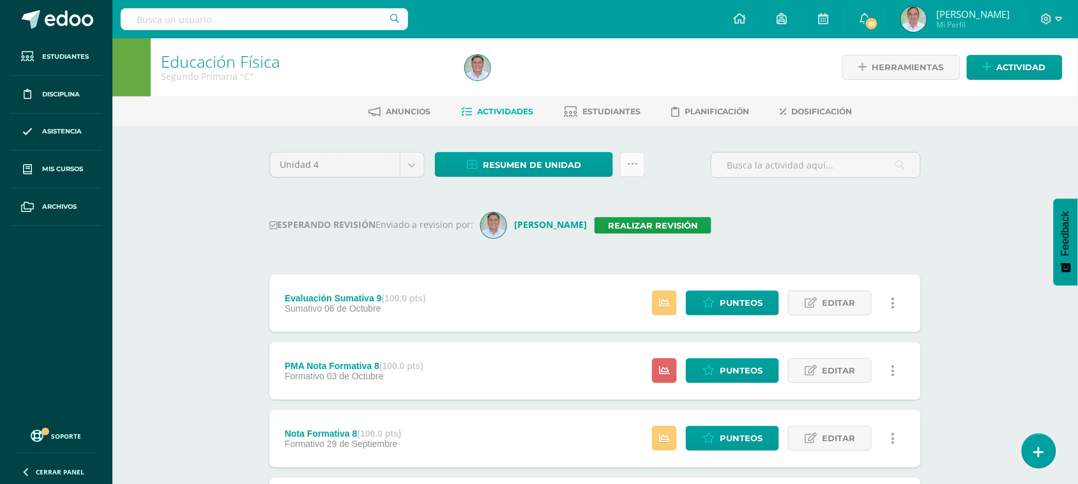
click at [639, 167] on link at bounding box center [632, 164] width 25 height 25
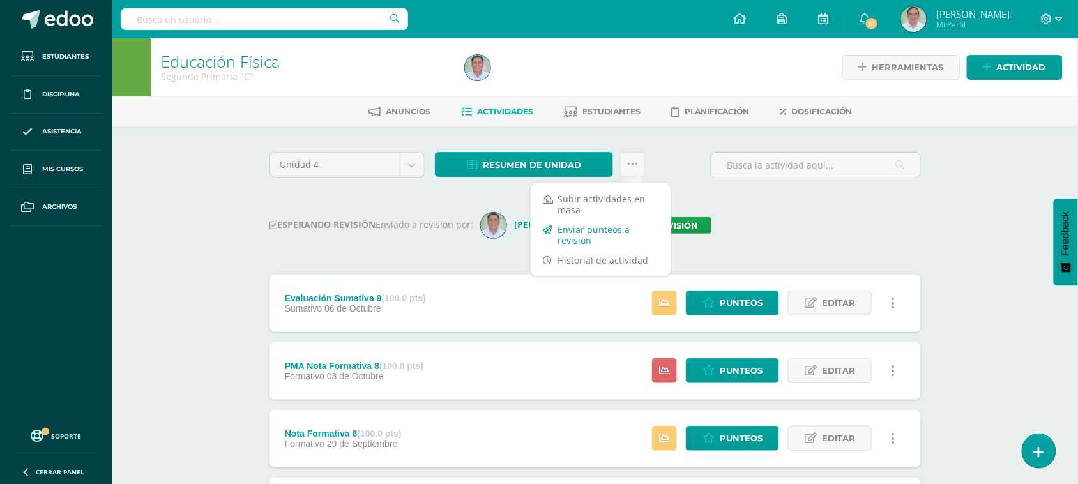
click at [589, 227] on link "Enviar punteos a revision" at bounding box center [601, 235] width 140 height 31
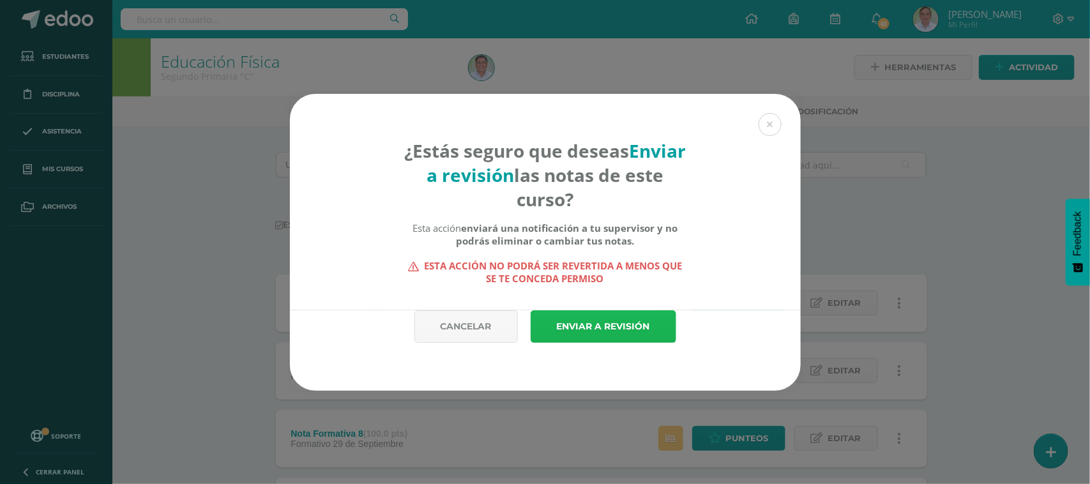
click at [628, 333] on link "Enviar a revisión" at bounding box center [604, 326] width 146 height 33
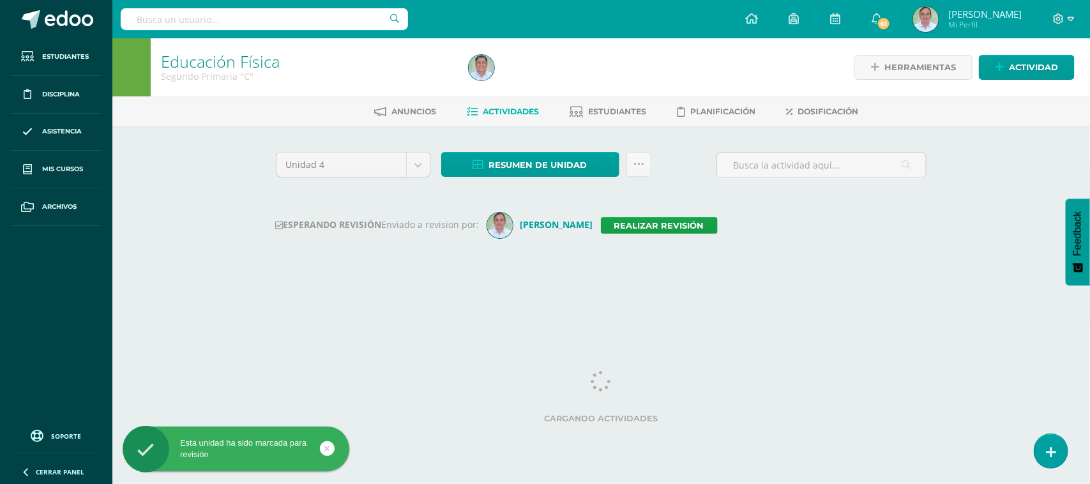
click at [628, 300] on html "Esta unidad ha sido marcada para revisión Estudiantes Disciplina Asistencia Mis…" at bounding box center [545, 150] width 1090 height 300
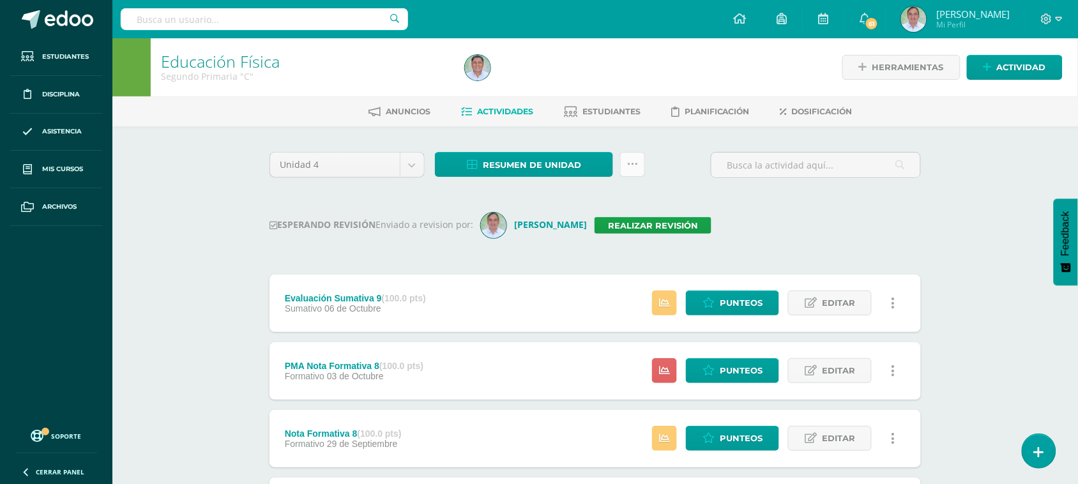
click at [640, 164] on link at bounding box center [632, 164] width 25 height 25
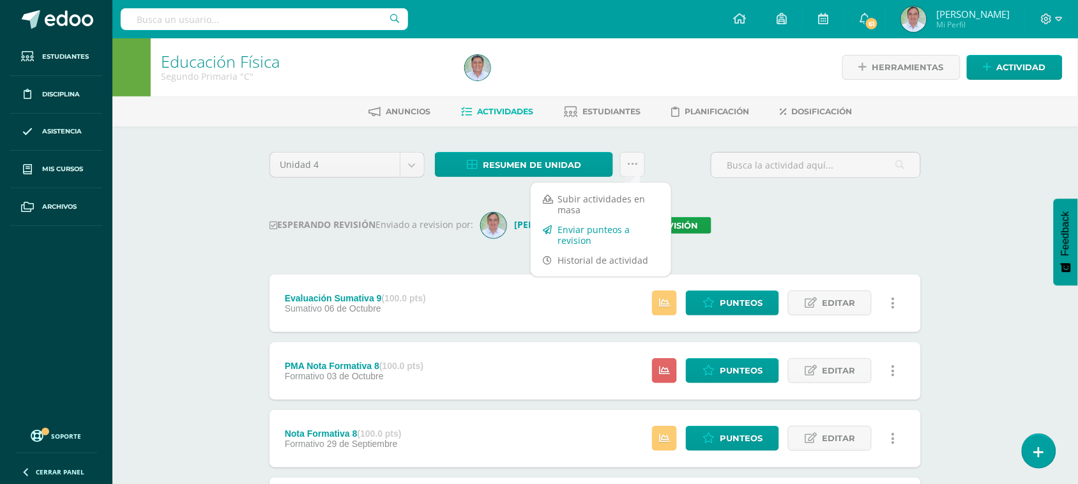
click at [580, 228] on link "Enviar punteos a revision" at bounding box center [601, 235] width 140 height 31
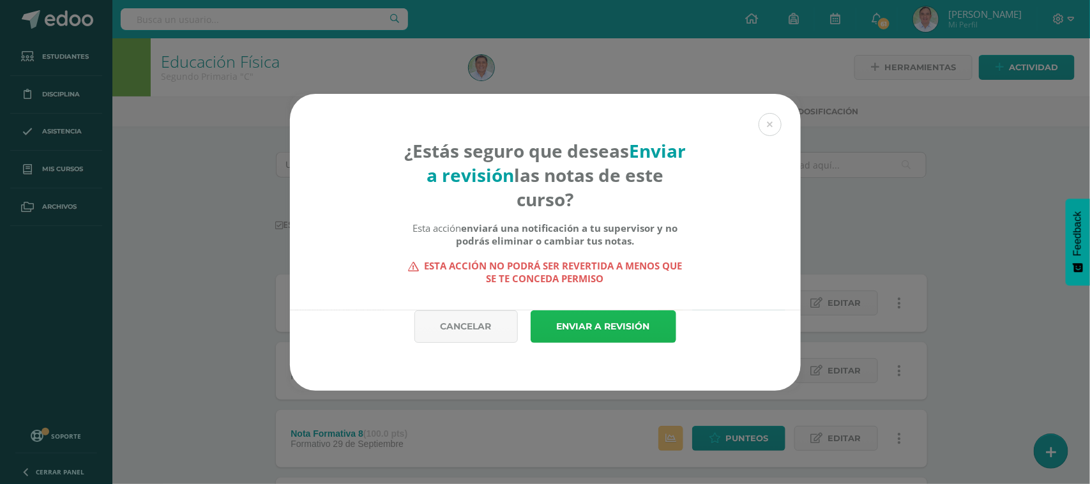
click at [613, 321] on link "Enviar a revisión" at bounding box center [604, 326] width 146 height 33
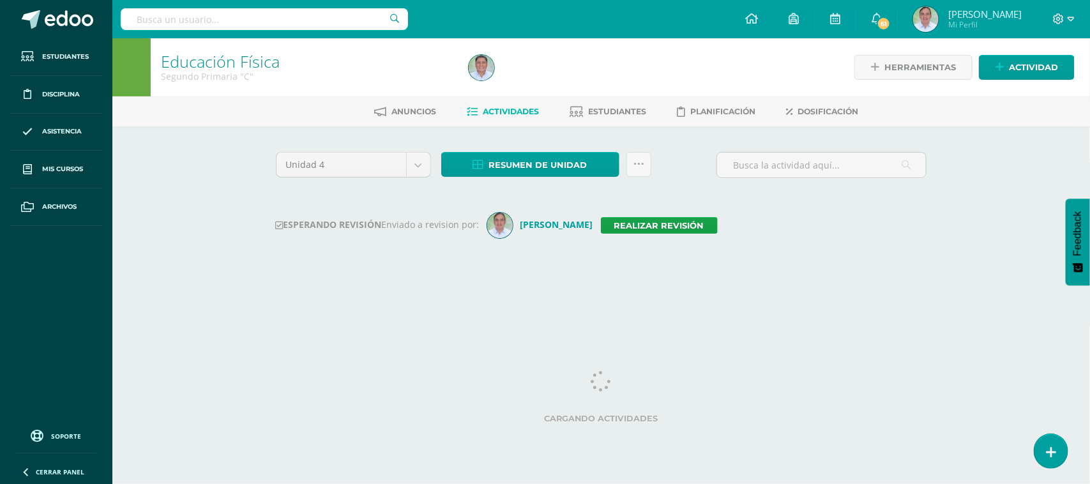
click at [164, 24] on input "text" at bounding box center [264, 19] width 287 height 22
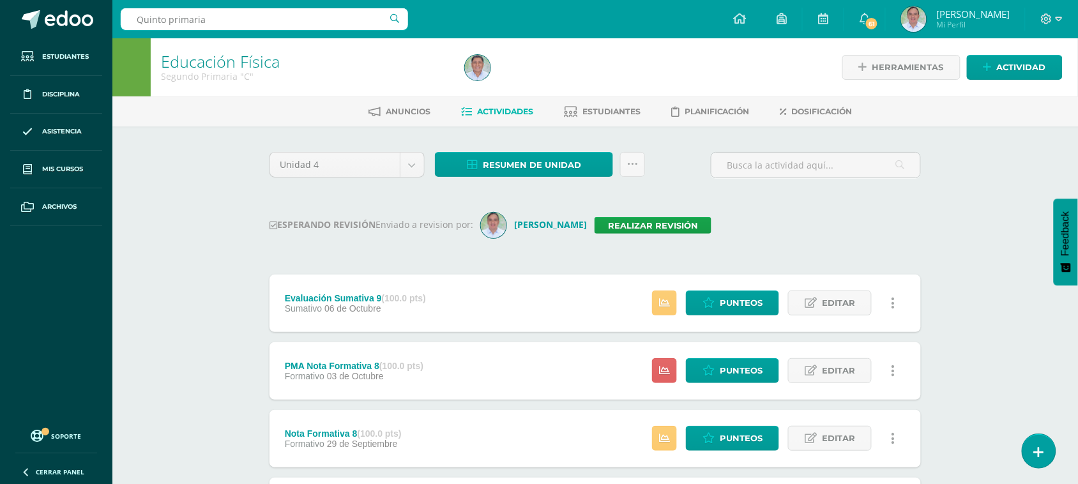
type input "Quinto primaria"
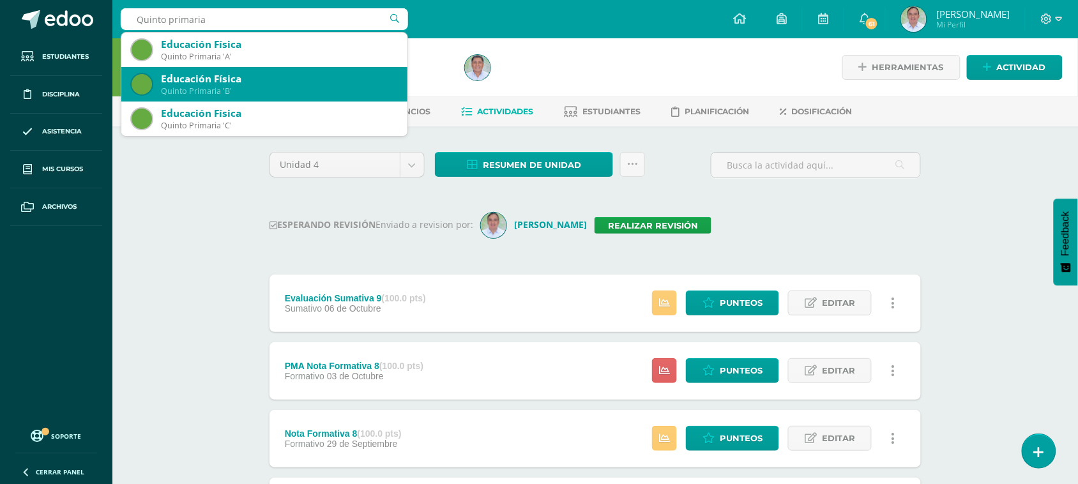
click at [223, 86] on div "Quinto Primaria 'B'" at bounding box center [279, 91] width 236 height 11
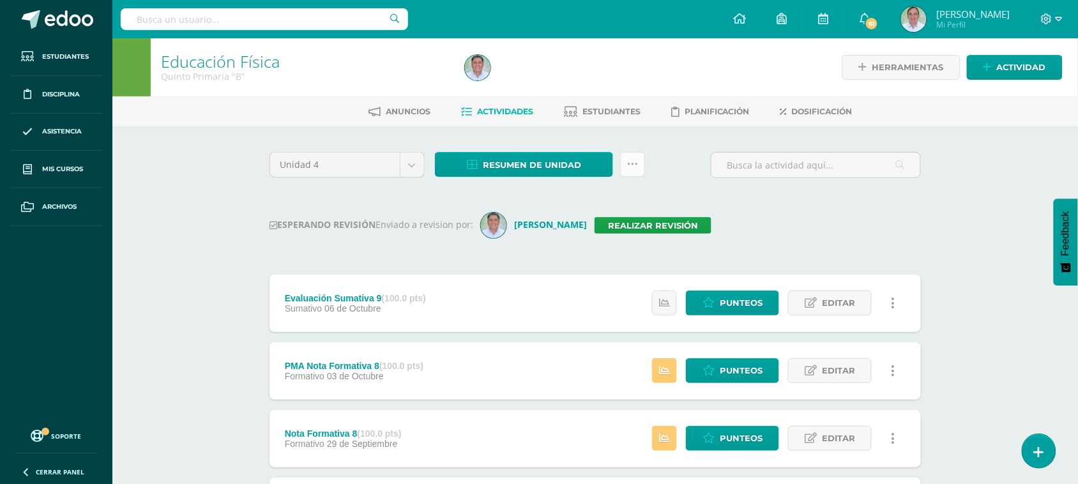
click at [633, 163] on icon at bounding box center [632, 164] width 11 height 11
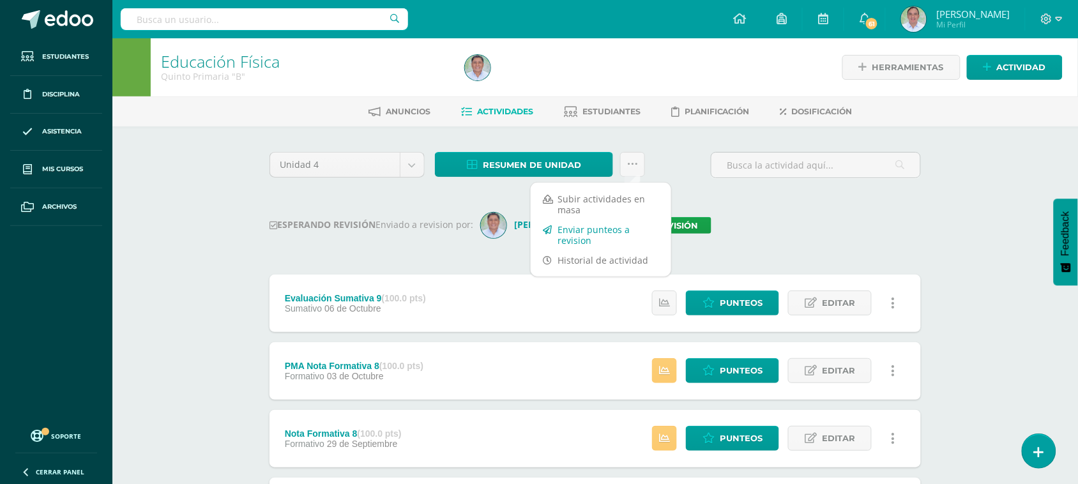
click at [599, 232] on link "Enviar punteos a revision" at bounding box center [601, 235] width 140 height 31
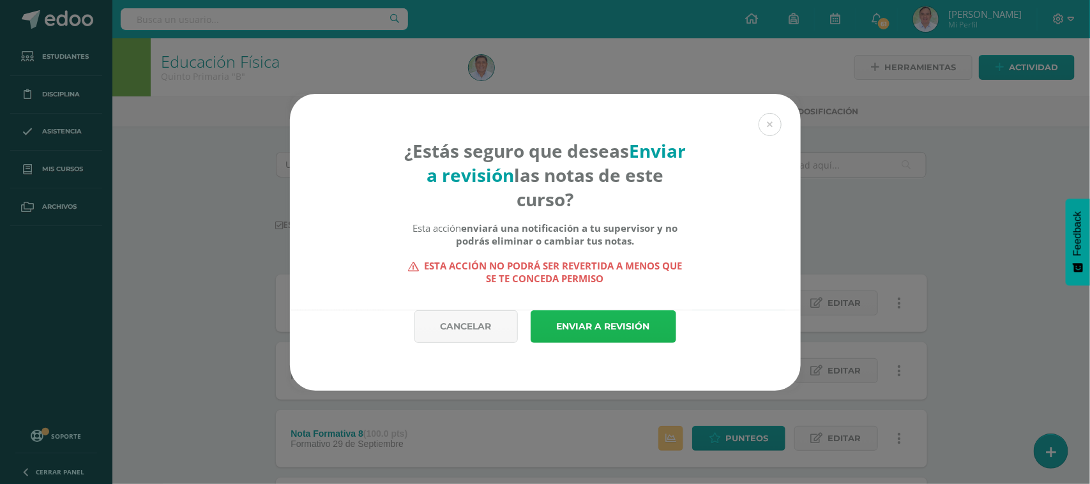
click at [624, 322] on link "Enviar a revisión" at bounding box center [604, 326] width 146 height 33
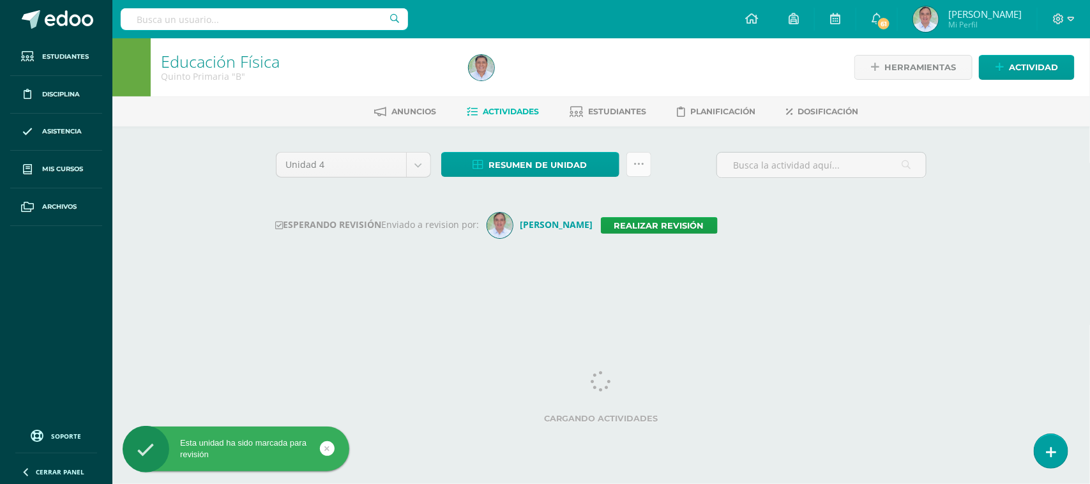
click at [637, 167] on icon at bounding box center [638, 164] width 11 height 11
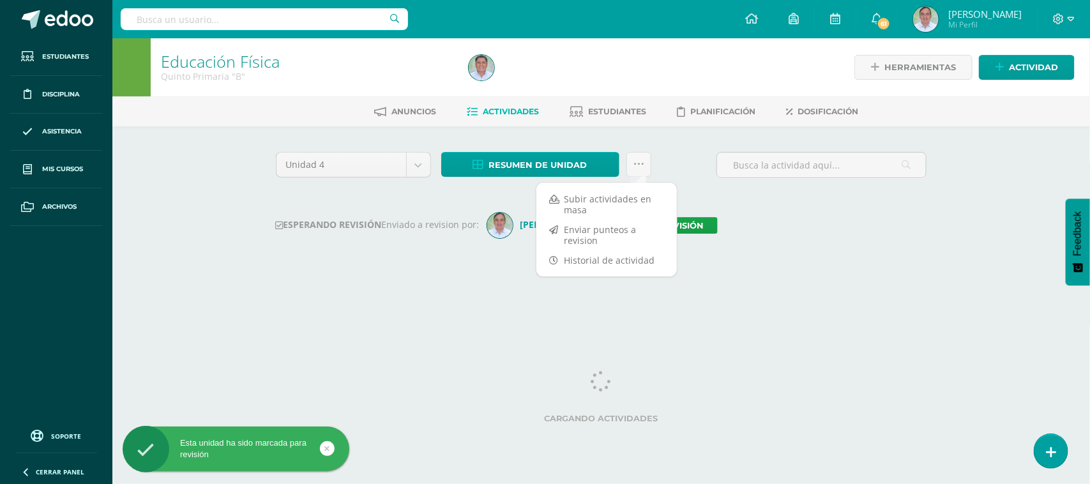
click at [730, 213] on div "ESPERANDO REVISIÓN Enviado a revision por: Axel González Realizar revisión" at bounding box center [601, 226] width 651 height 26
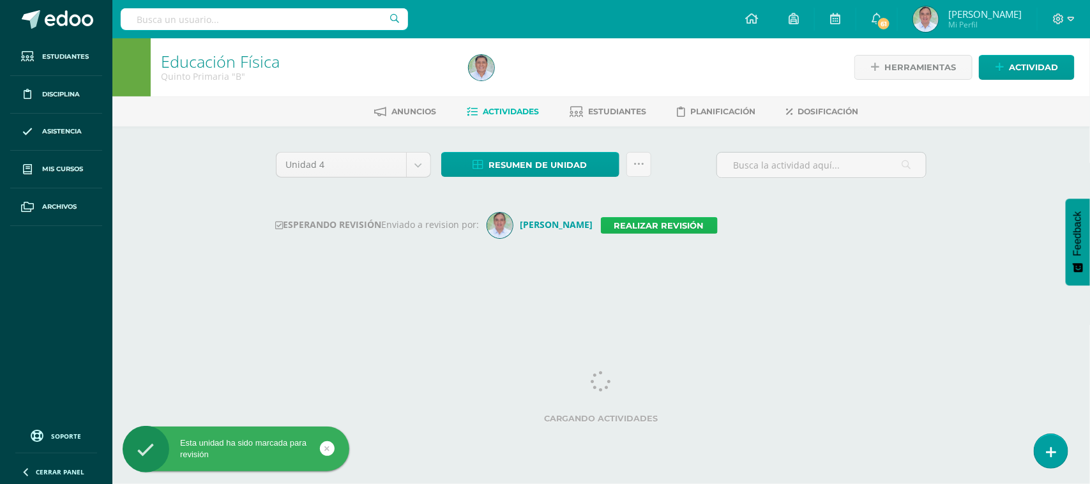
click at [621, 231] on link "Realizar revisión" at bounding box center [659, 225] width 117 height 17
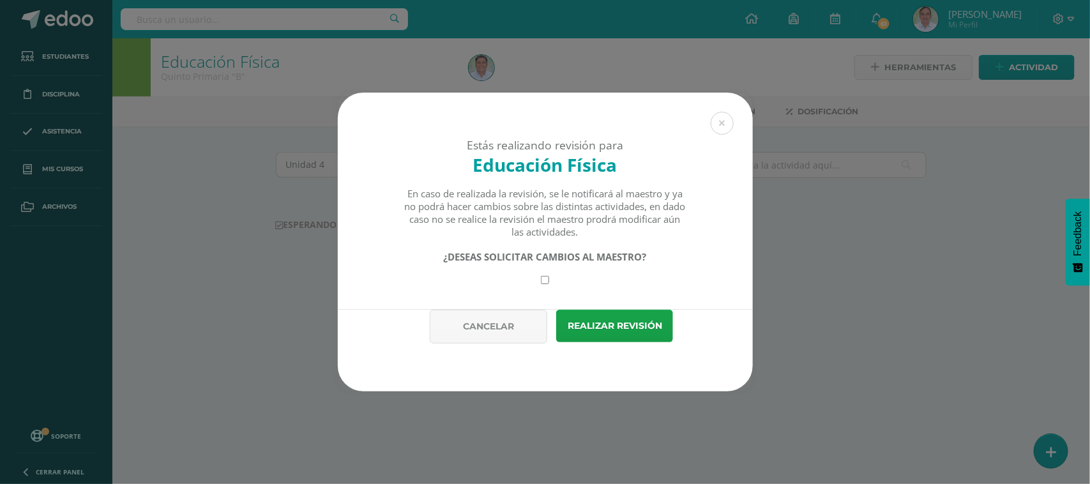
click at [548, 281] on input "checkbox" at bounding box center [545, 280] width 8 height 8
checkbox input "true"
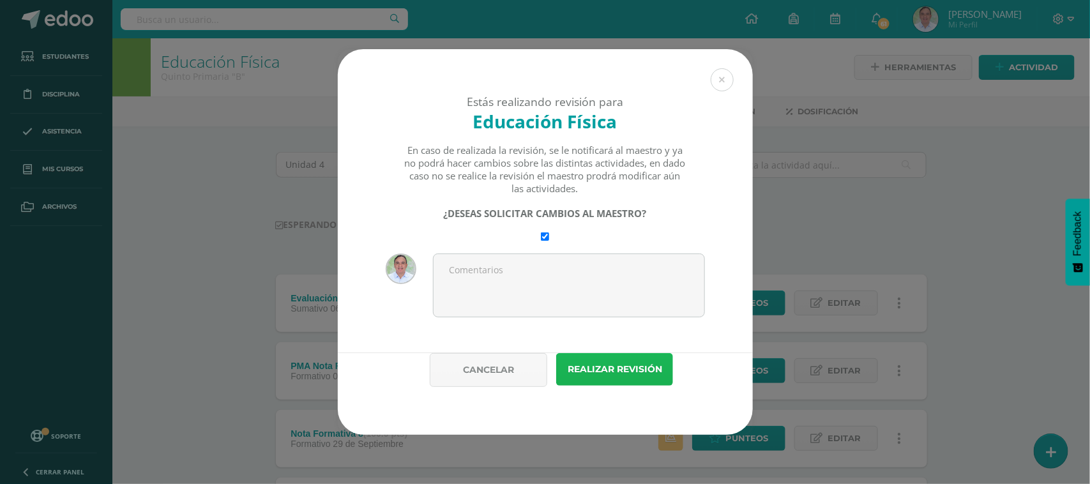
click at [639, 378] on button "Realizar revisión" at bounding box center [614, 369] width 117 height 33
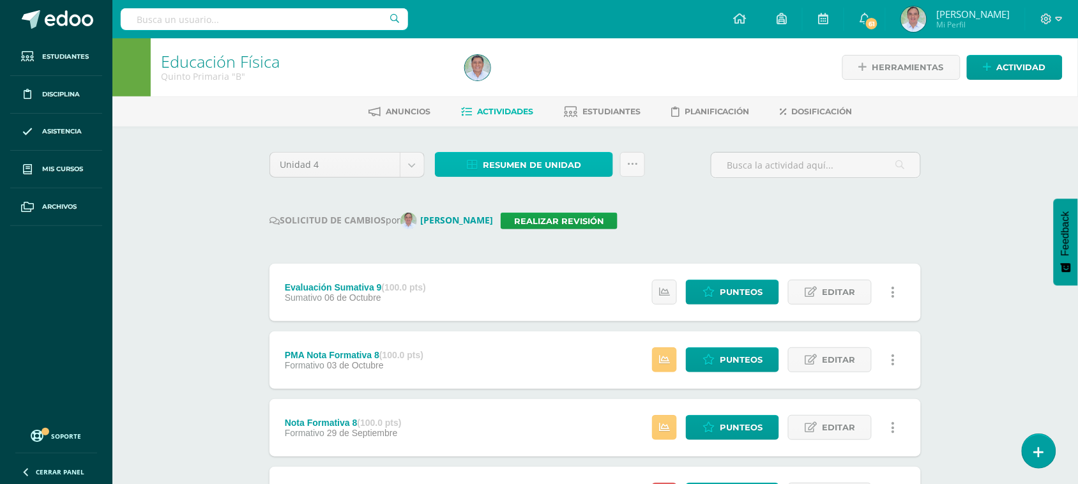
click at [547, 169] on span "Resumen de unidad" at bounding box center [532, 165] width 98 height 24
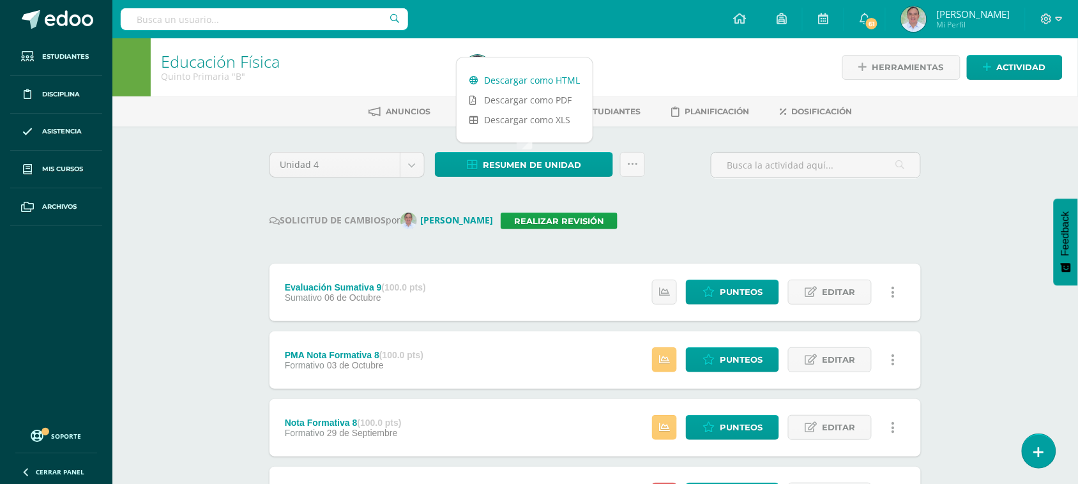
click at [540, 80] on link "Descargar como HTML" at bounding box center [525, 80] width 136 height 20
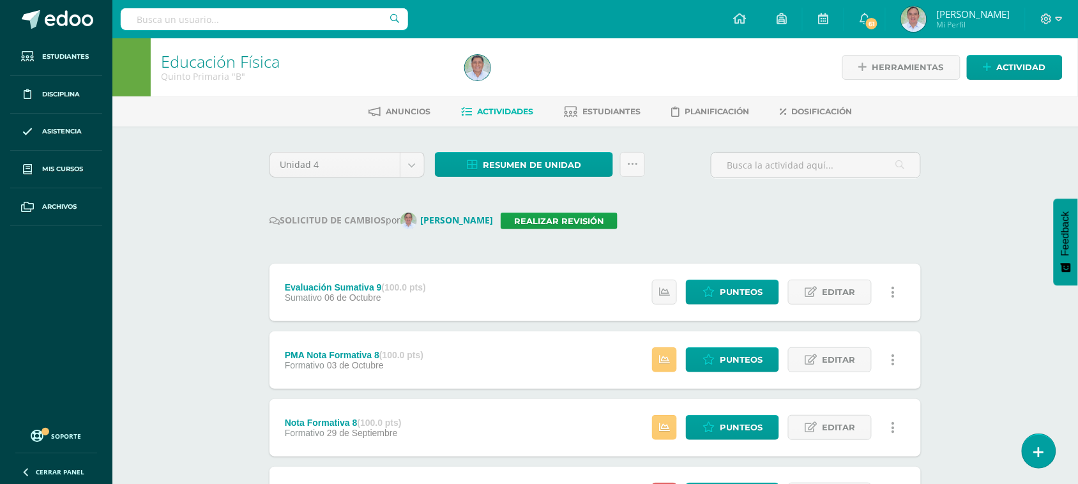
click at [202, 15] on input "text" at bounding box center [264, 19] width 287 height 22
type input "3"
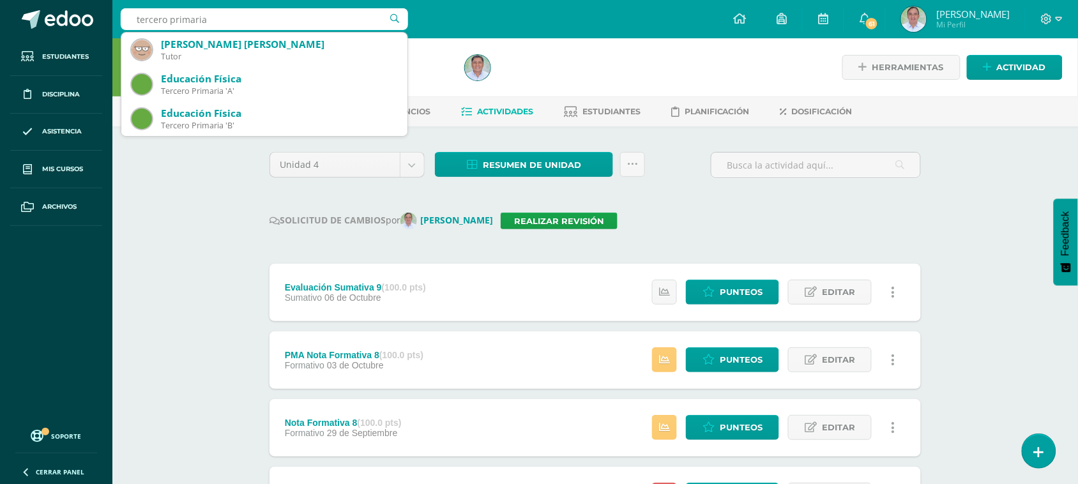
type input "tercero primaria"
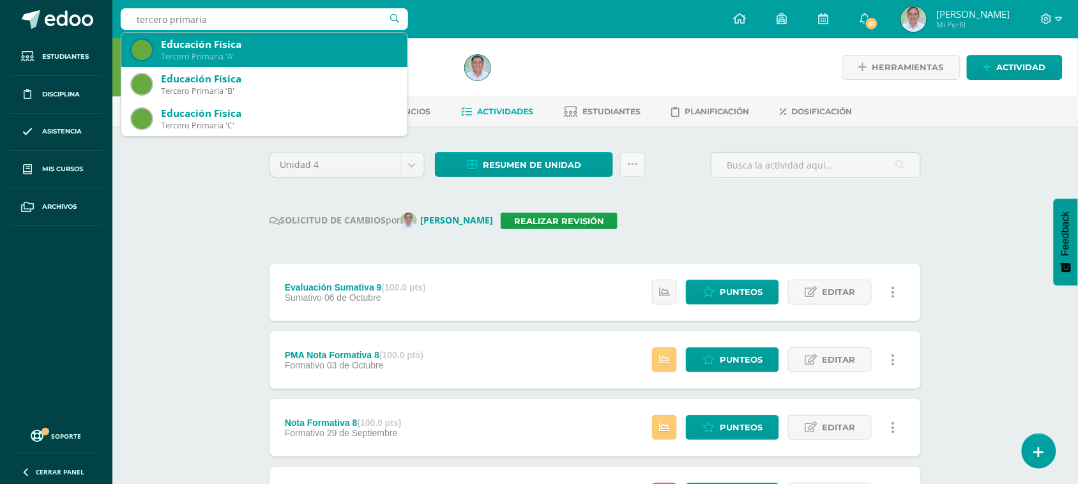
click at [202, 55] on div "Tercero Primaria 'A'" at bounding box center [279, 56] width 236 height 11
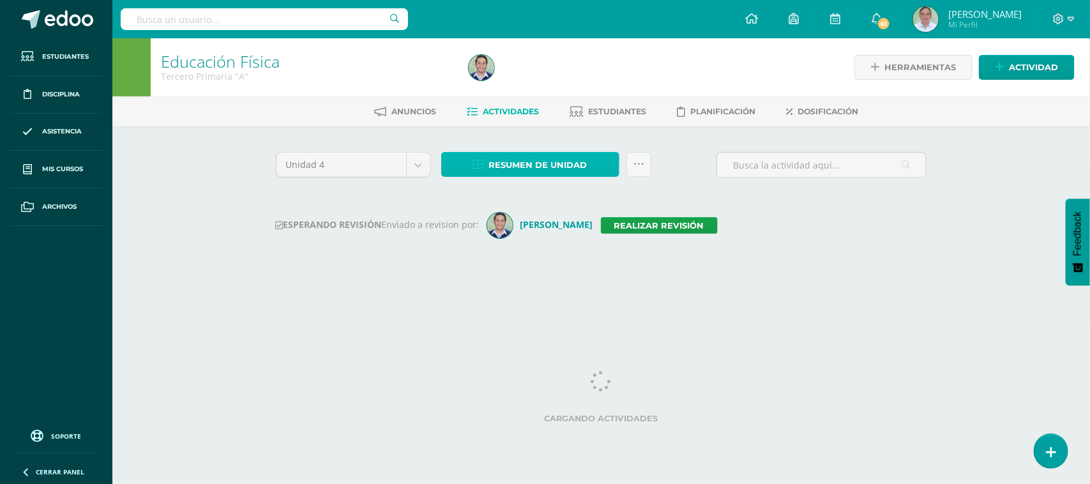
click at [561, 160] on span "Resumen de unidad" at bounding box center [538, 165] width 98 height 24
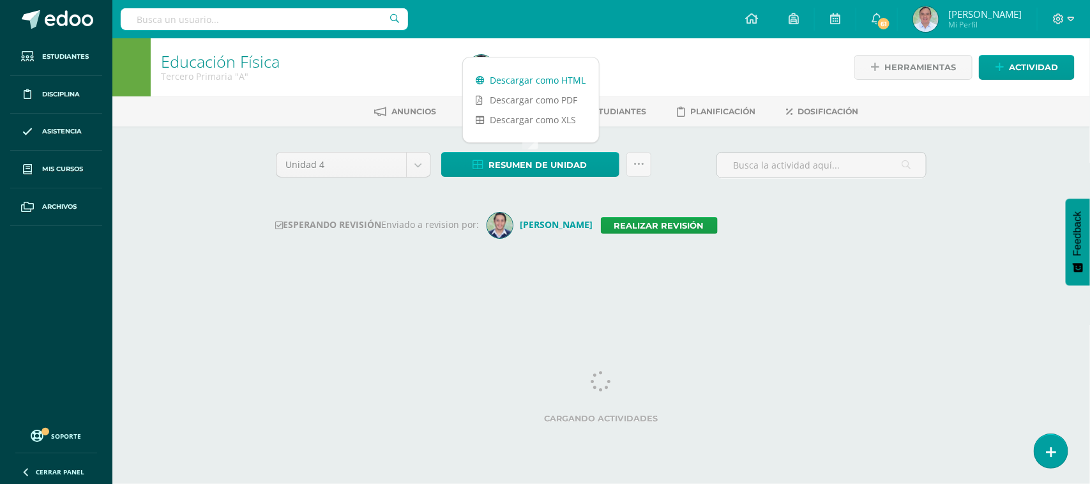
click at [563, 78] on link "Descargar como HTML" at bounding box center [531, 80] width 136 height 20
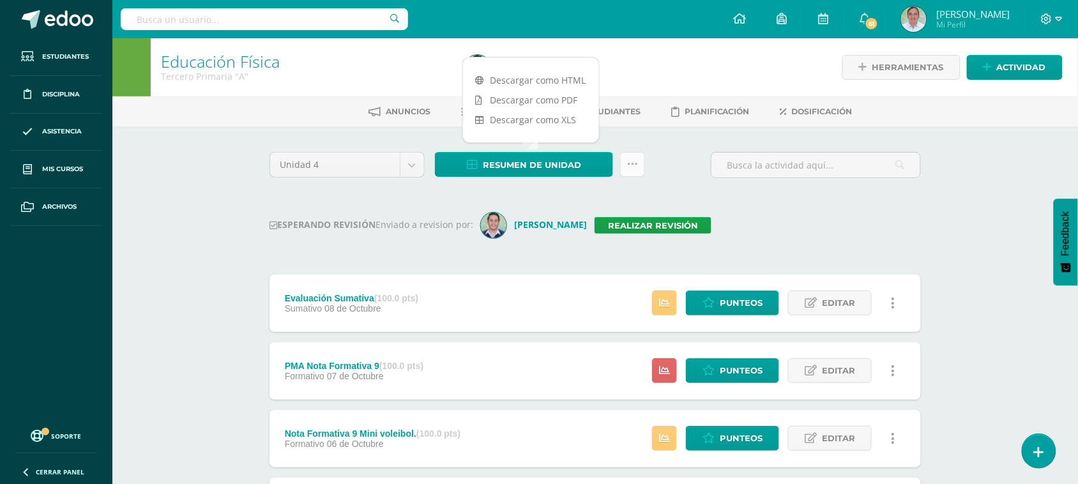
click at [645, 162] on link at bounding box center [632, 164] width 25 height 25
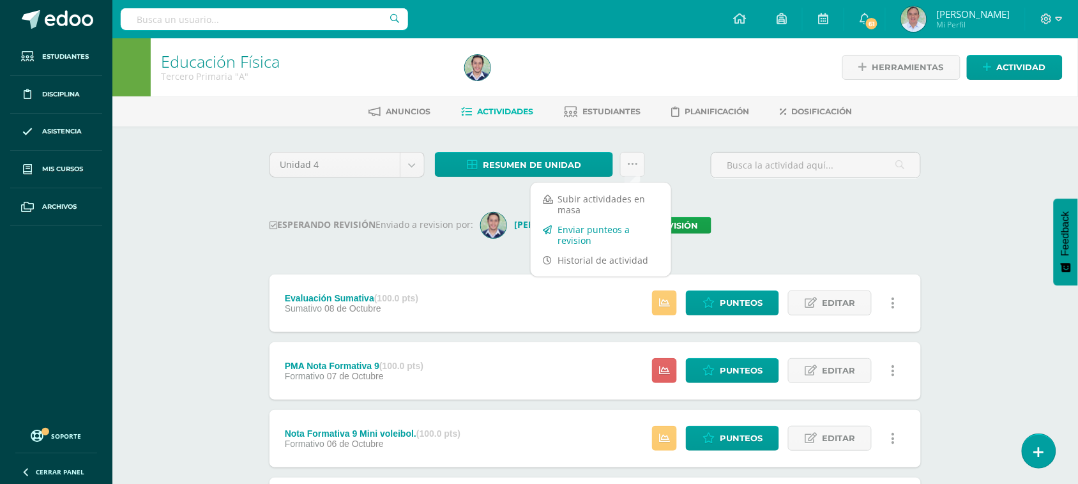
click at [579, 233] on link "Enviar punteos a revision" at bounding box center [601, 235] width 140 height 31
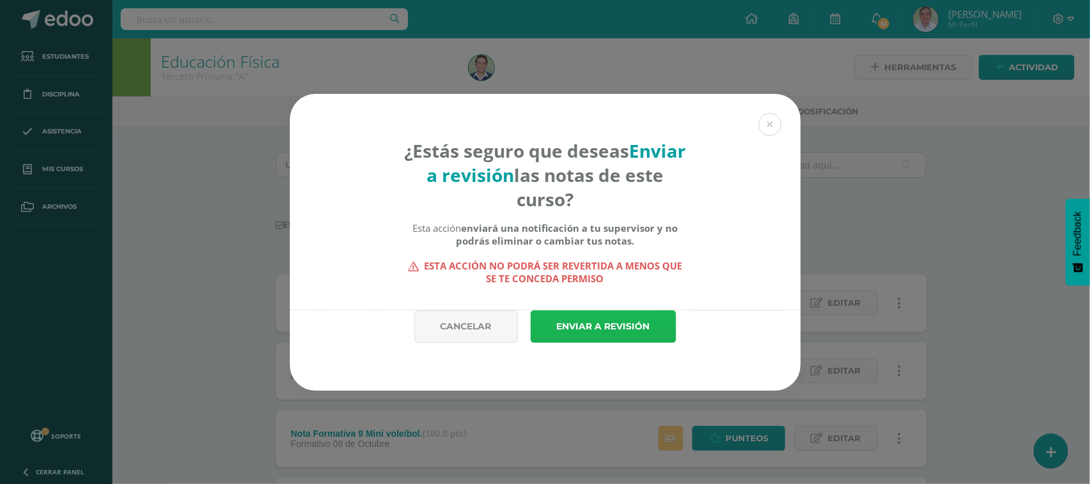
click at [642, 337] on link "Enviar a revisión" at bounding box center [604, 326] width 146 height 33
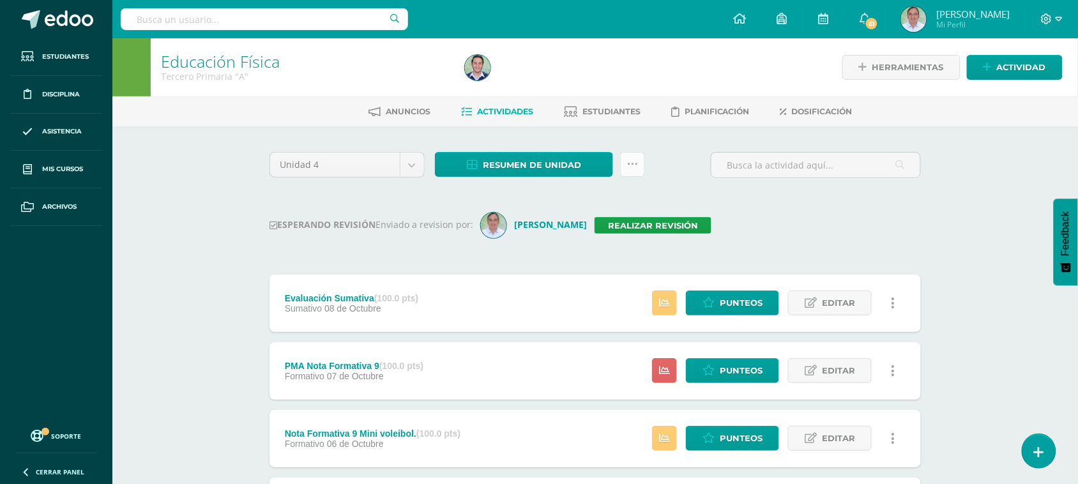
click at [637, 170] on link at bounding box center [632, 164] width 25 height 25
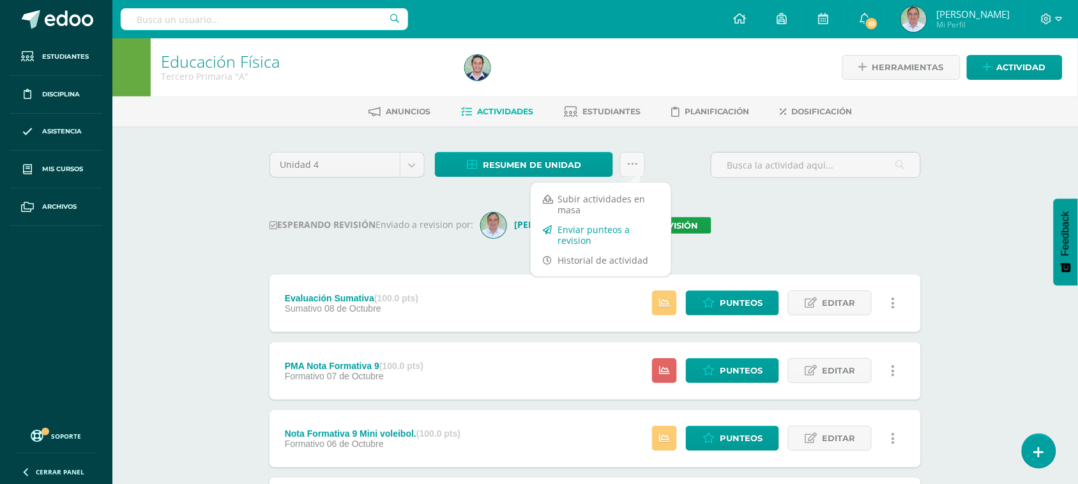
click at [613, 231] on link "Enviar punteos a revision" at bounding box center [601, 235] width 140 height 31
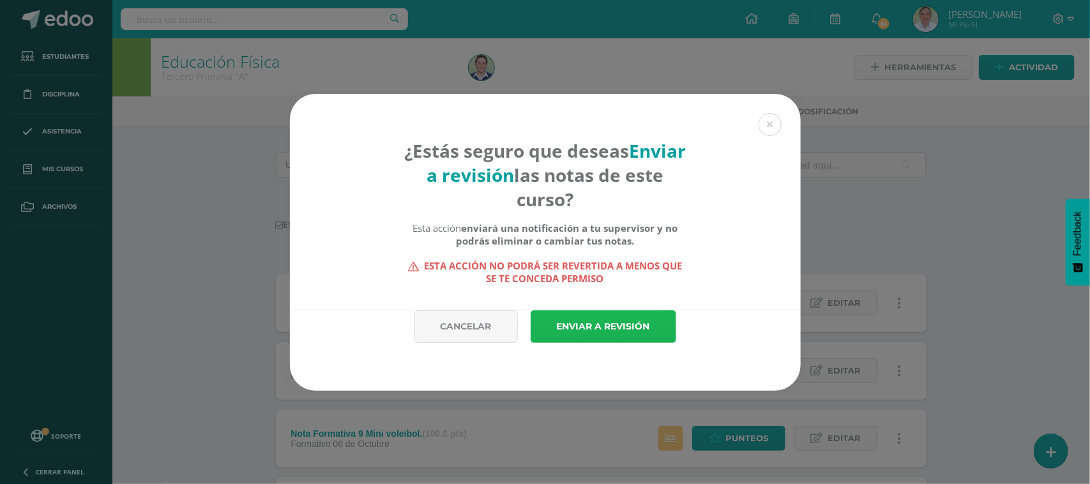
click at [631, 336] on link "Enviar a revisión" at bounding box center [604, 326] width 146 height 33
click at [631, 335] on link "Enviar a revisión" at bounding box center [604, 326] width 146 height 33
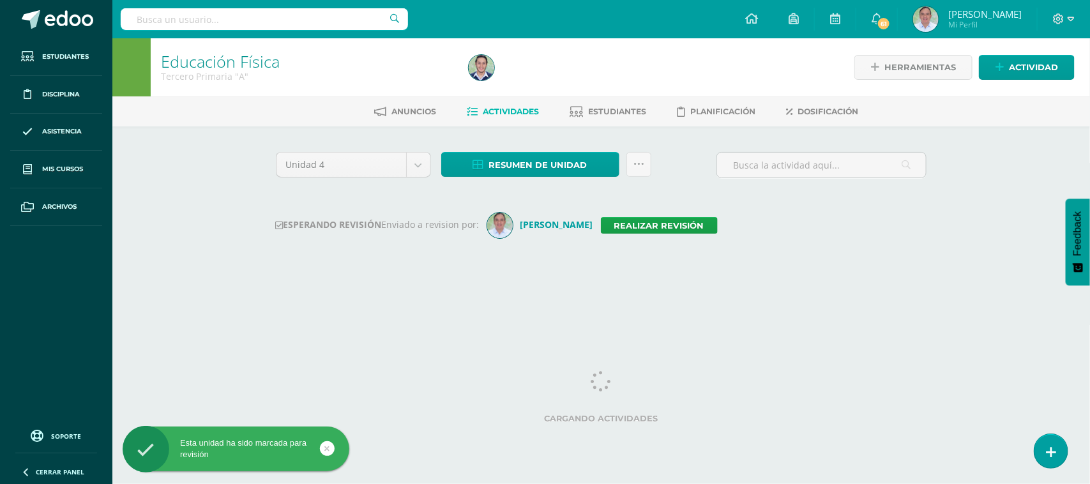
click at [215, 17] on input "text" at bounding box center [264, 19] width 287 height 22
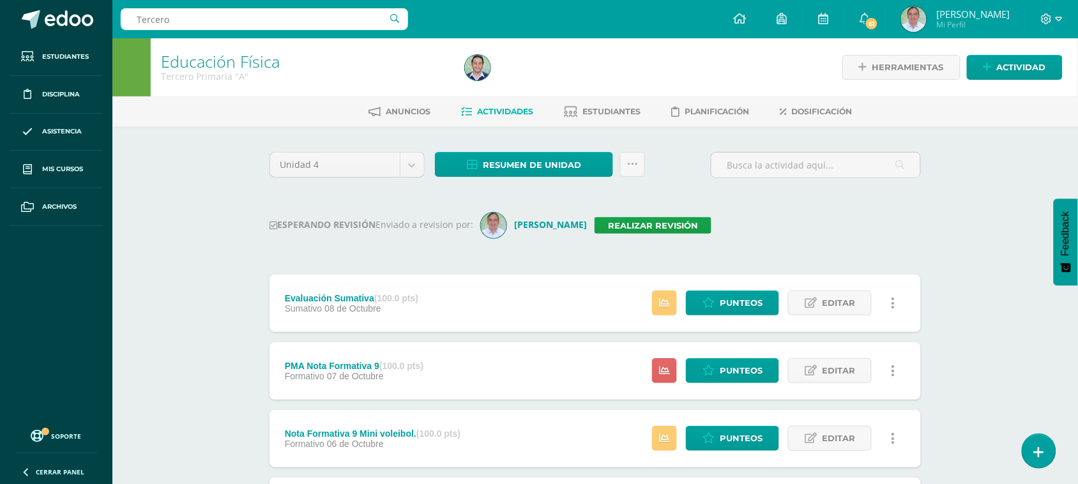
type input "Tercero B"
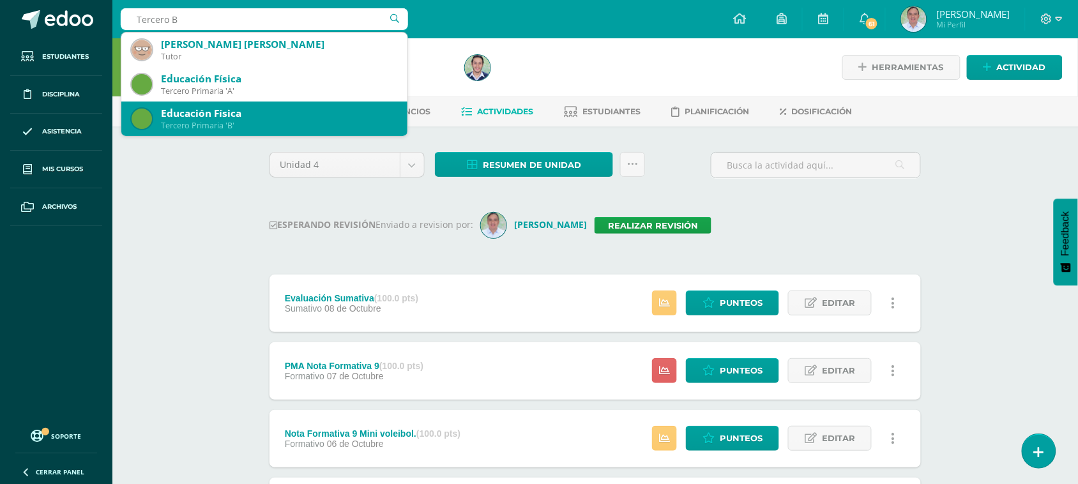
click at [233, 125] on div "Tercero Primaria 'B'" at bounding box center [279, 125] width 236 height 11
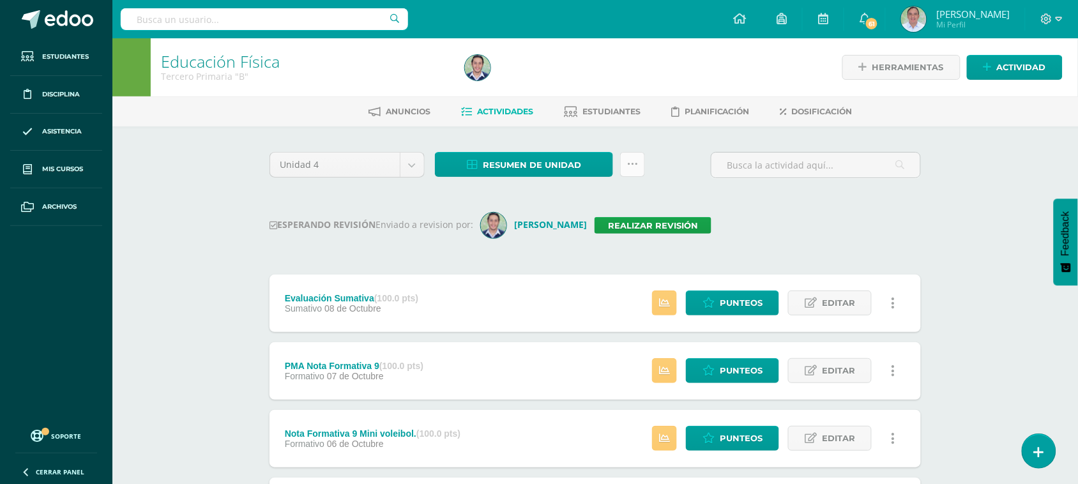
click at [635, 163] on icon at bounding box center [632, 164] width 11 height 11
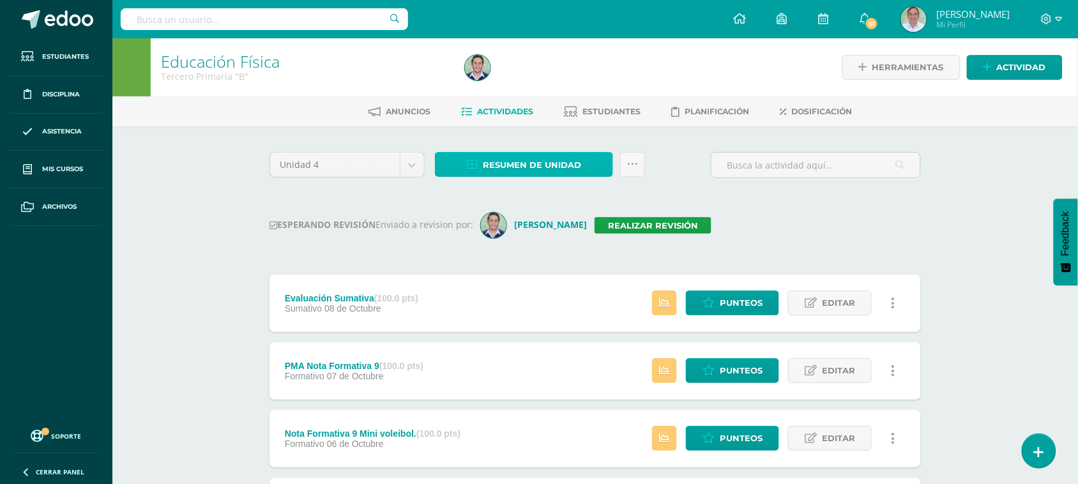
click at [556, 167] on span "Resumen de unidad" at bounding box center [532, 165] width 98 height 24
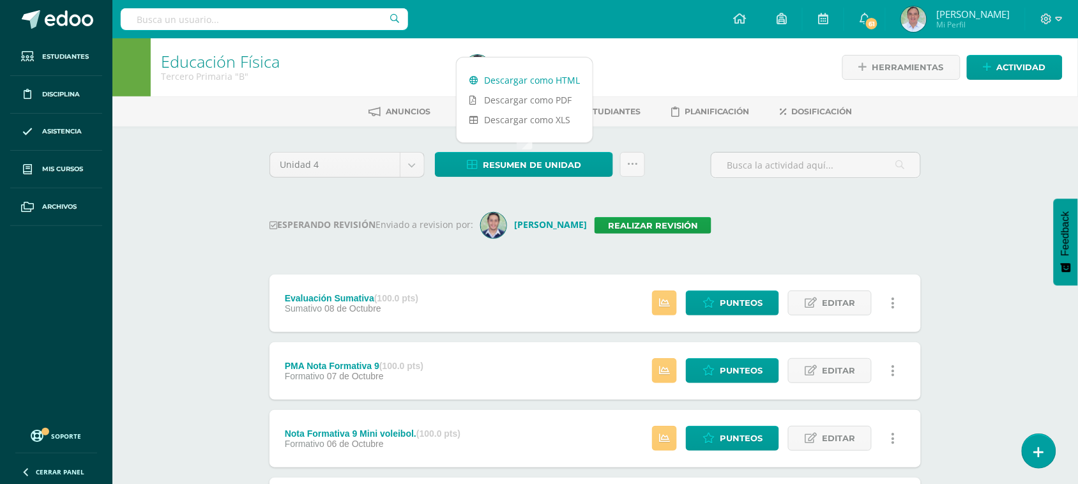
click at [547, 77] on link "Descargar como HTML" at bounding box center [525, 80] width 136 height 20
click at [822, 222] on div "ESPERANDO REVISIÓN Enviado a revision por: José Reyes Realizar revisión" at bounding box center [594, 226] width 651 height 26
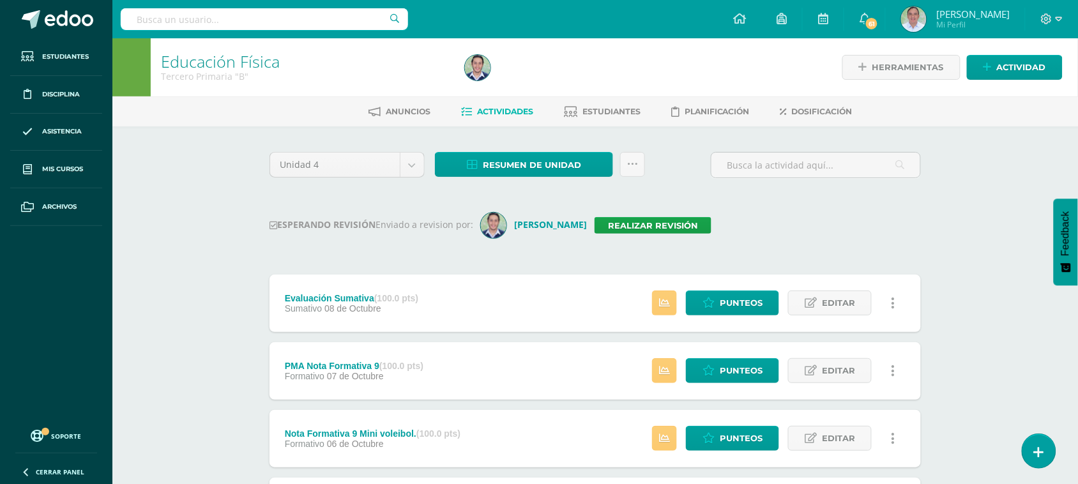
click at [218, 15] on input "text" at bounding box center [264, 19] width 287 height 22
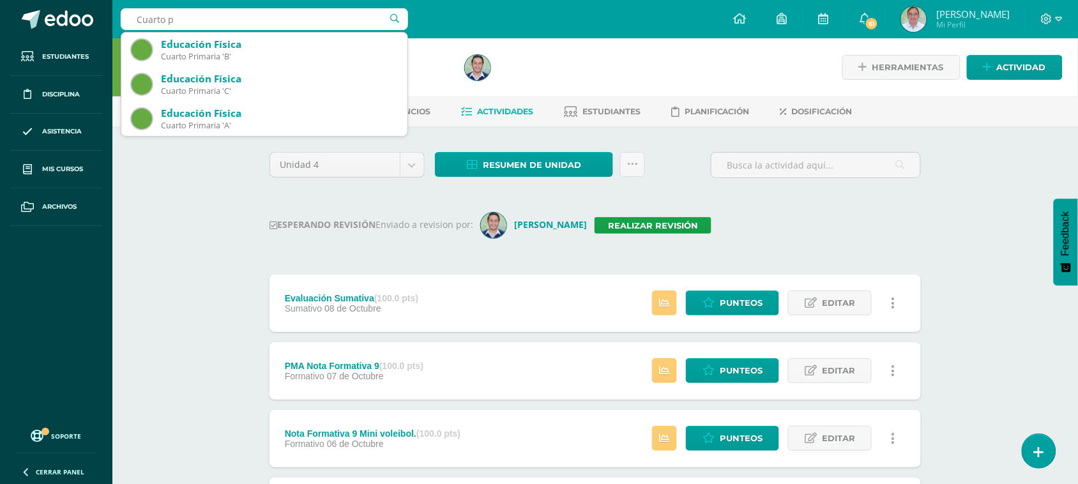
type input "Cuarto"
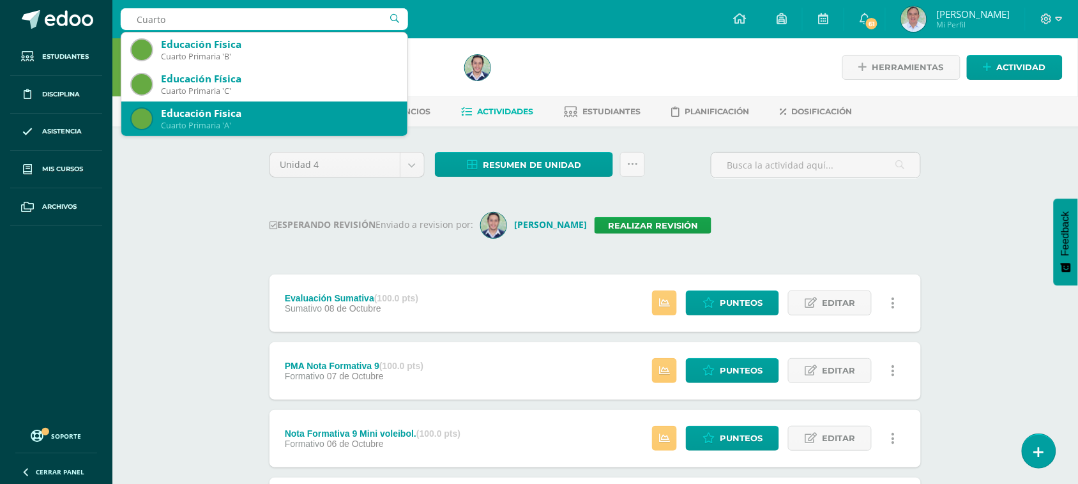
click at [232, 125] on div "Cuarto Primaria 'A'" at bounding box center [279, 125] width 236 height 11
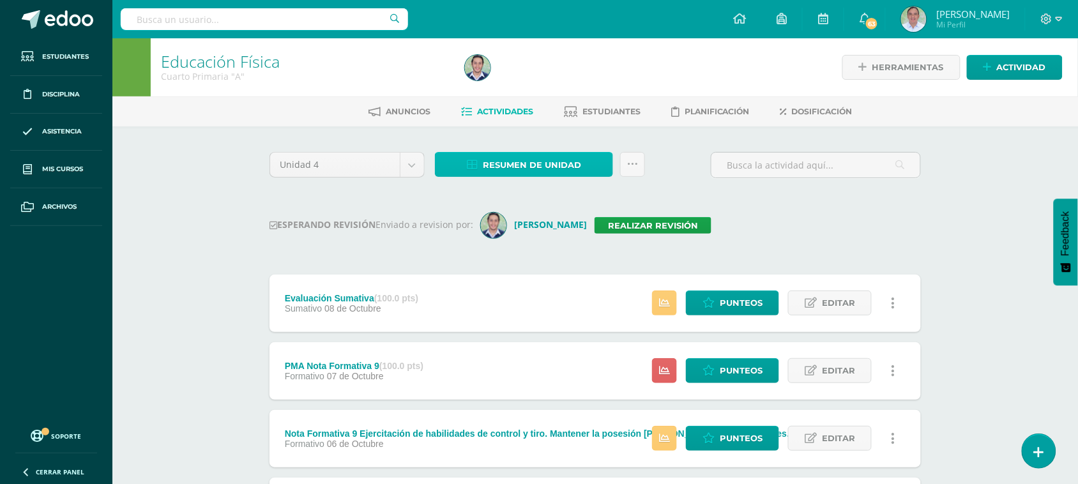
click at [535, 168] on span "Resumen de unidad" at bounding box center [532, 165] width 98 height 24
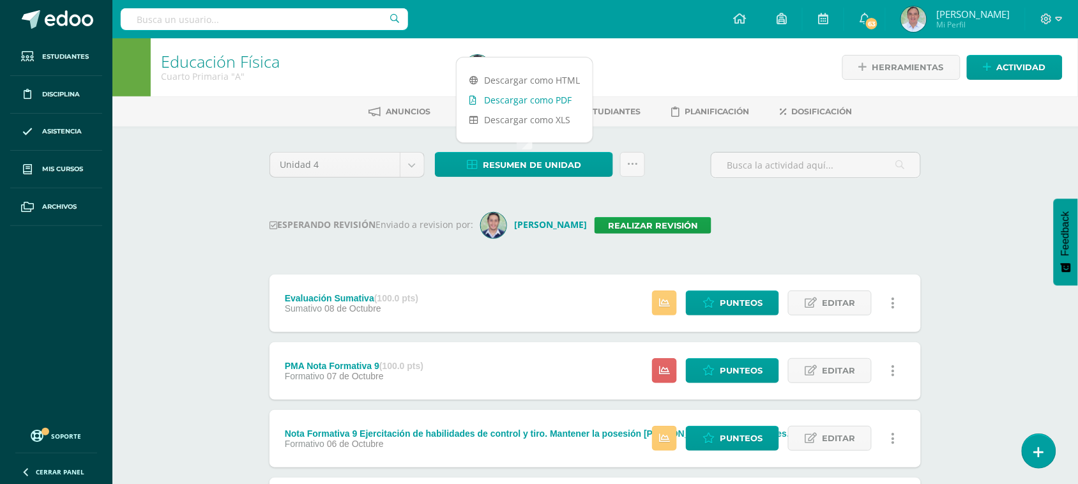
click at [527, 96] on link "Descargar como PDF" at bounding box center [525, 100] width 136 height 20
click at [559, 77] on link "Descargar como HTML" at bounding box center [525, 80] width 136 height 20
click at [227, 13] on input "text" at bounding box center [264, 19] width 287 height 22
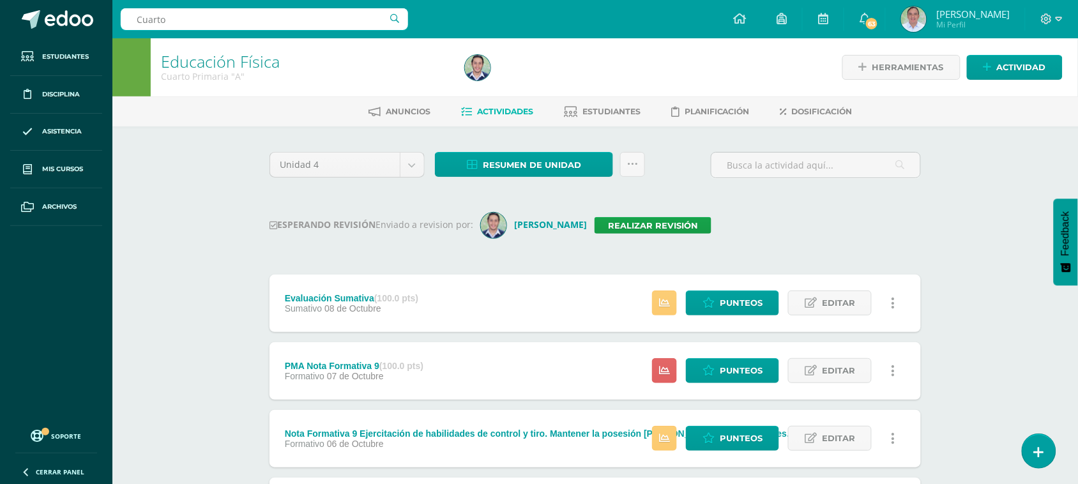
type input "Cuarto B"
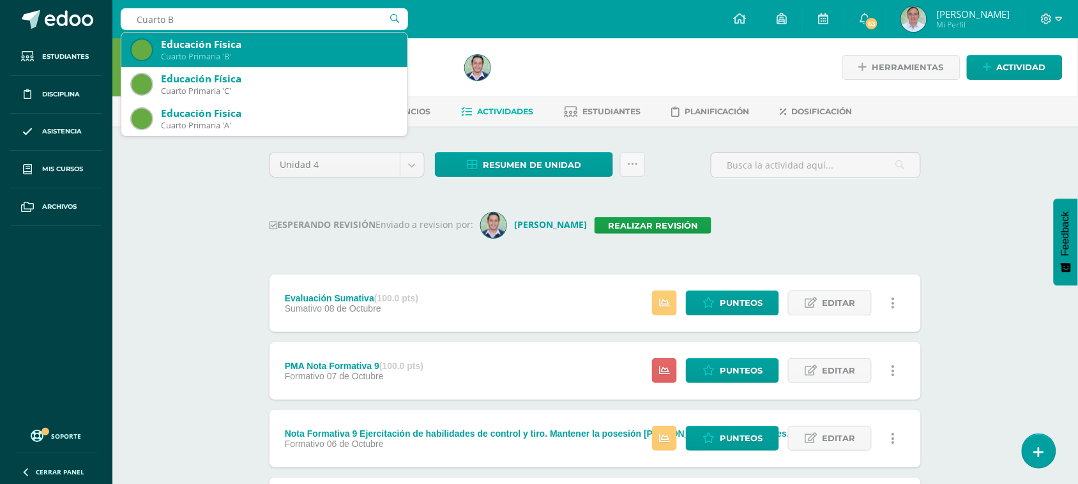
click at [326, 47] on div "Educación Física" at bounding box center [279, 44] width 236 height 13
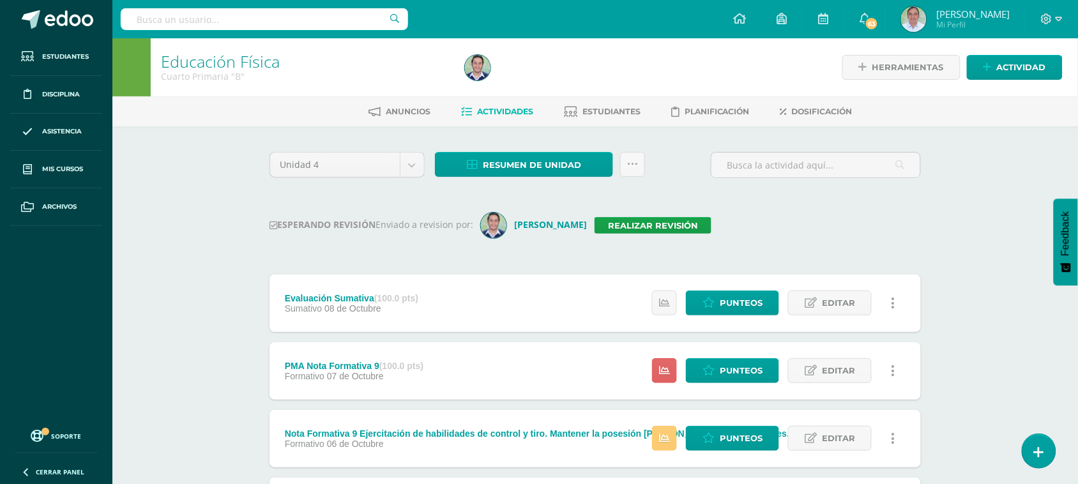
click at [215, 20] on input "text" at bounding box center [264, 19] width 287 height 22
type input "Cuarto B"
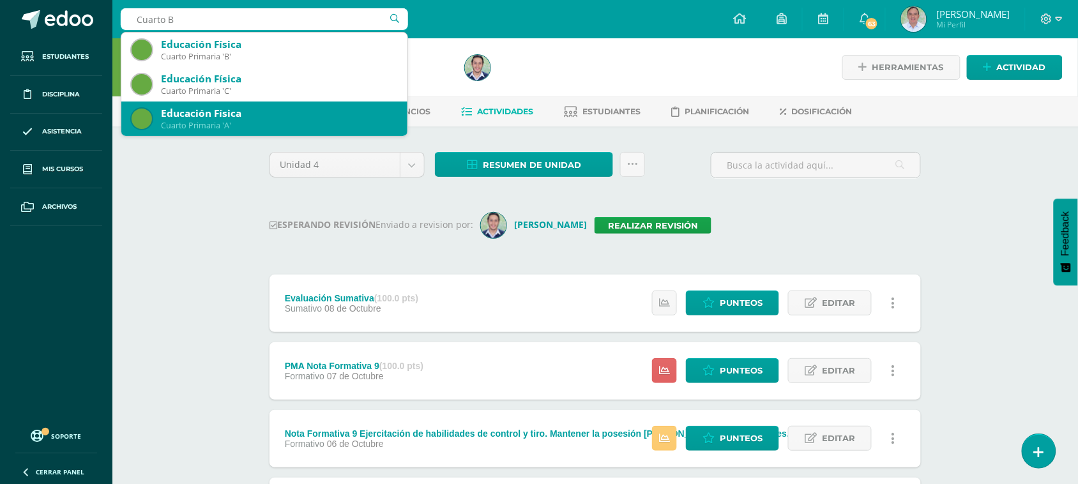
click at [250, 125] on div "Cuarto Primaria 'A'" at bounding box center [279, 125] width 236 height 11
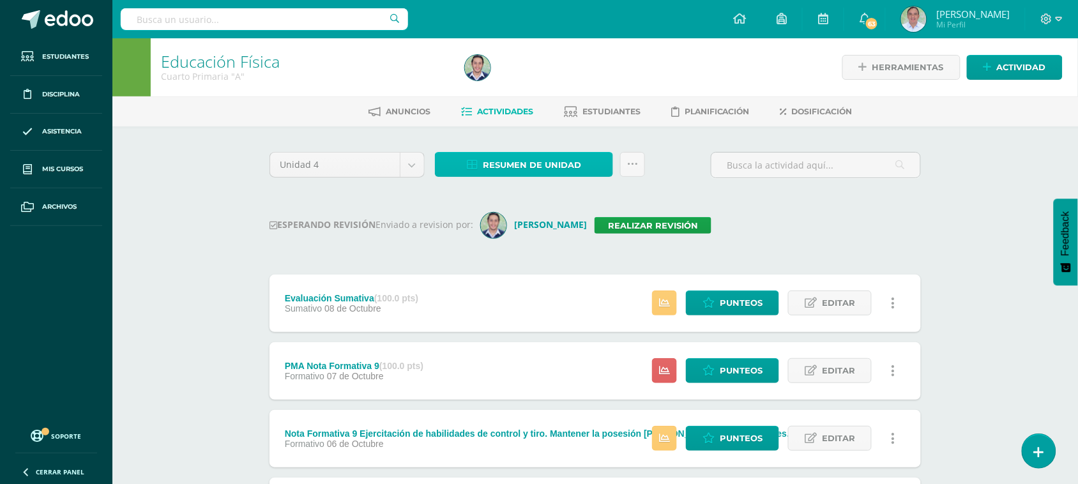
click at [544, 167] on span "Resumen de unidad" at bounding box center [532, 165] width 98 height 24
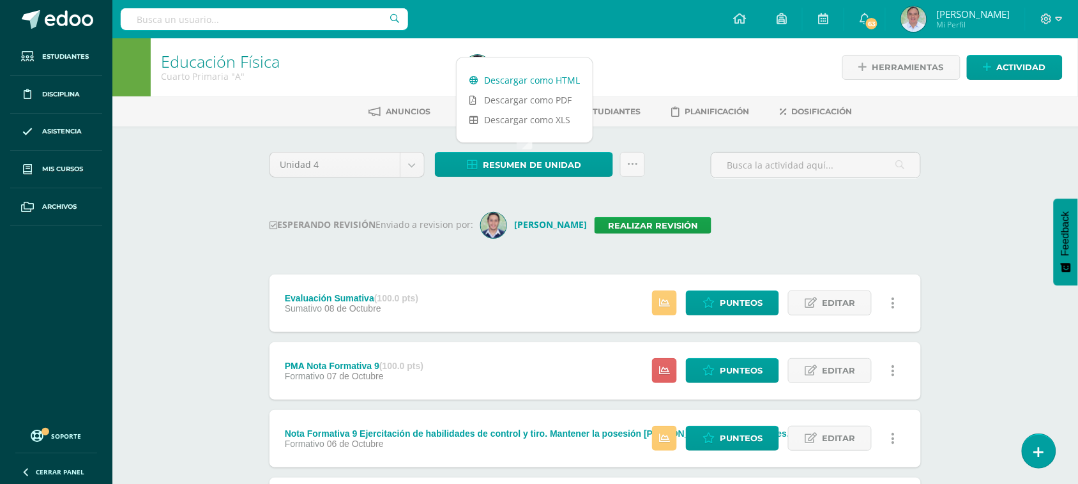
click at [529, 77] on link "Descargar como HTML" at bounding box center [525, 80] width 136 height 20
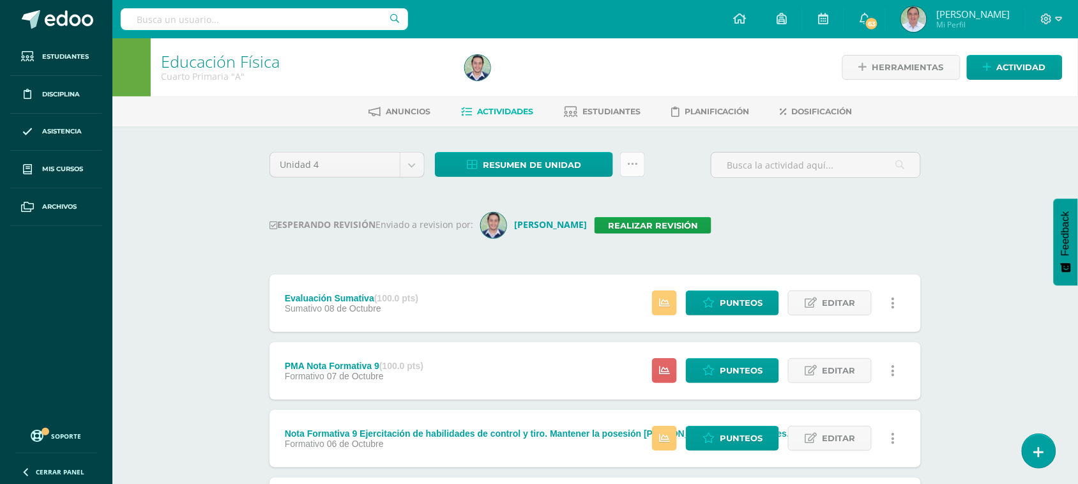
click at [636, 160] on icon at bounding box center [632, 164] width 11 height 11
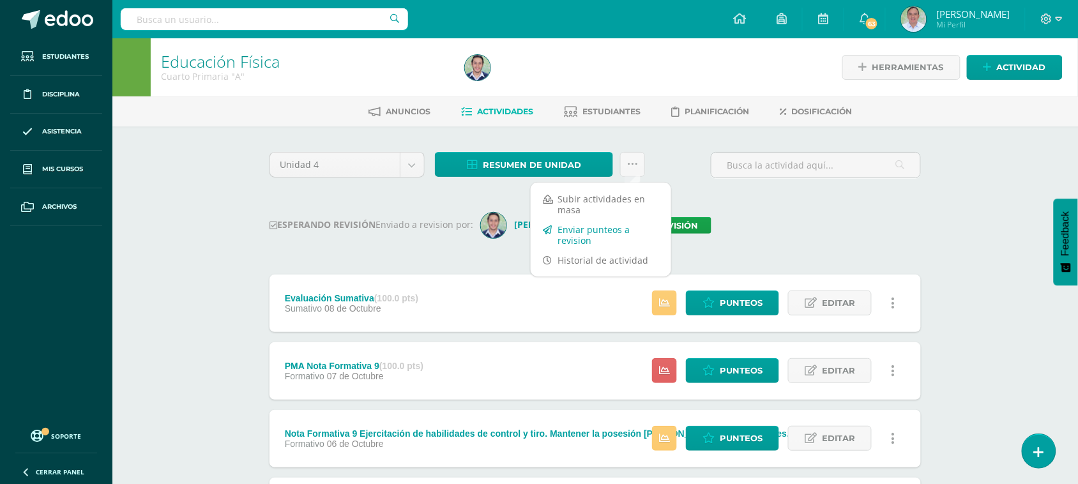
click at [596, 233] on link "Enviar punteos a revision" at bounding box center [601, 235] width 140 height 31
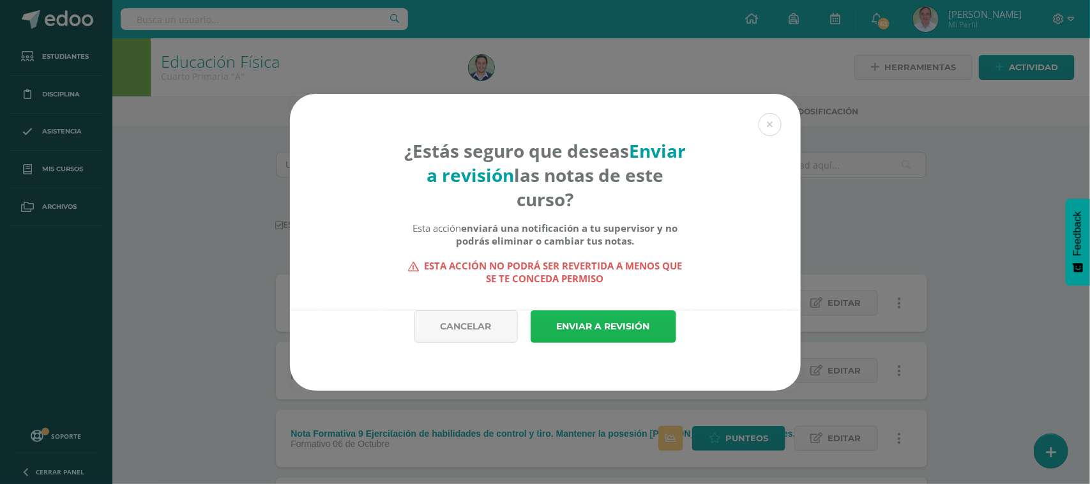
click at [595, 315] on link "Enviar a revisión" at bounding box center [604, 326] width 146 height 33
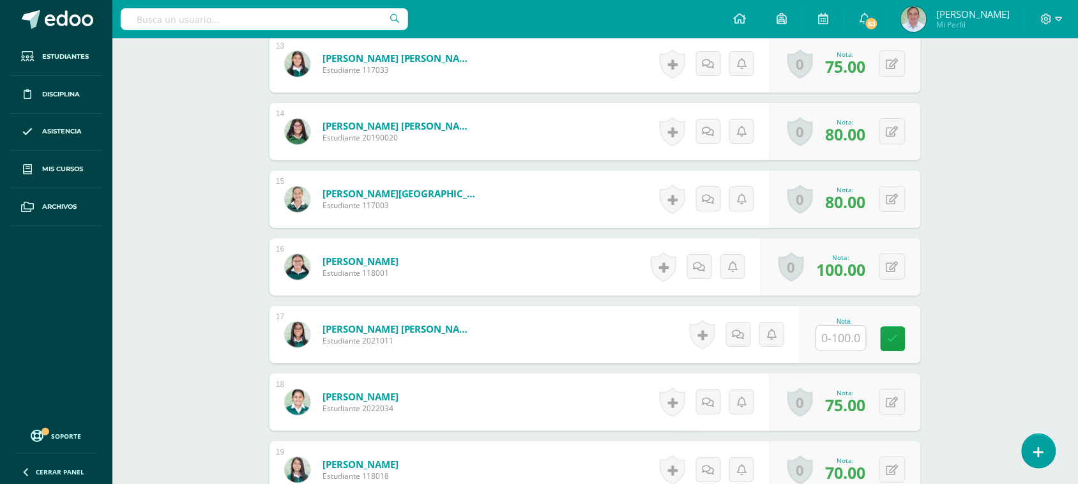
scroll to position [1251, 0]
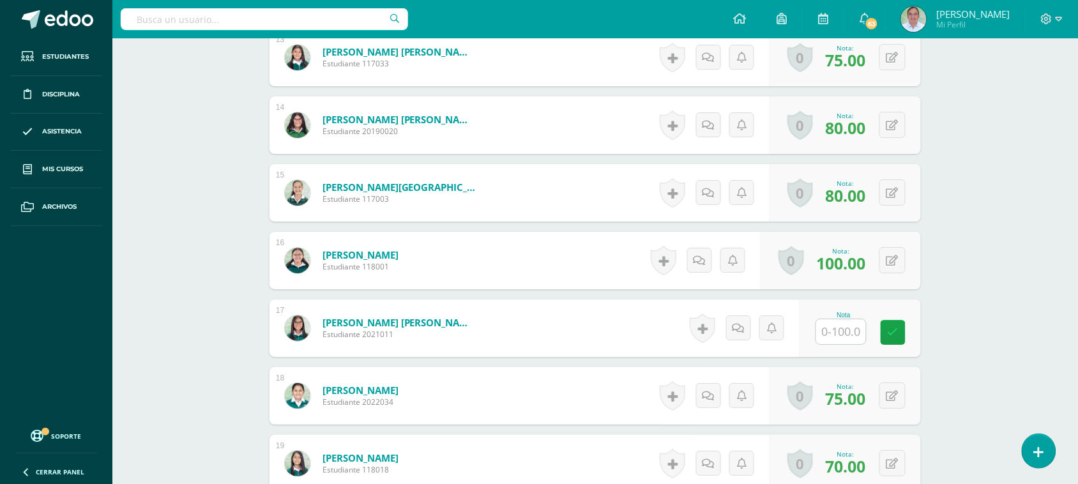
click at [850, 338] on input "text" at bounding box center [841, 331] width 50 height 25
type input "0"
click at [903, 333] on icon at bounding box center [901, 332] width 11 height 11
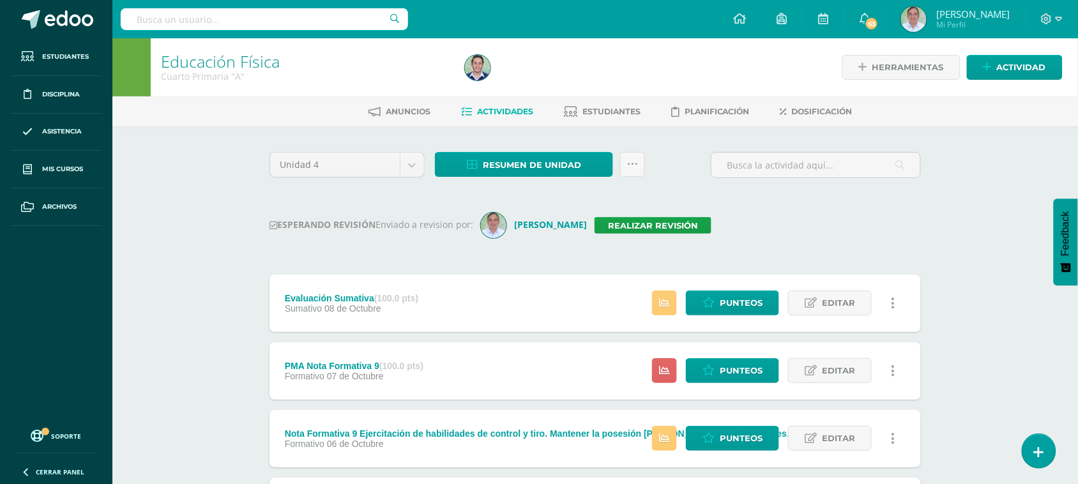
click at [184, 20] on input "text" at bounding box center [264, 19] width 287 height 22
type input "Cuarto B"
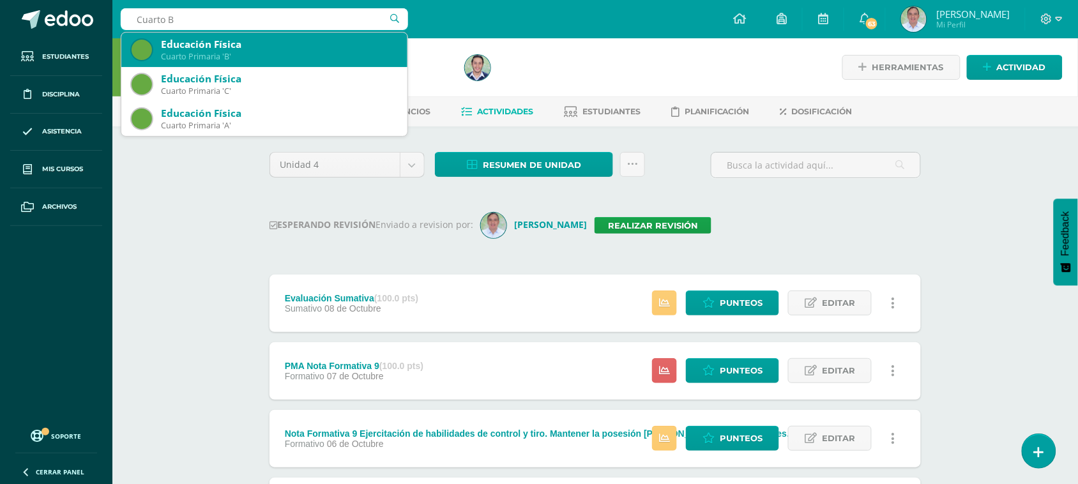
click at [238, 57] on div "Cuarto Primaria 'B'" at bounding box center [279, 56] width 236 height 11
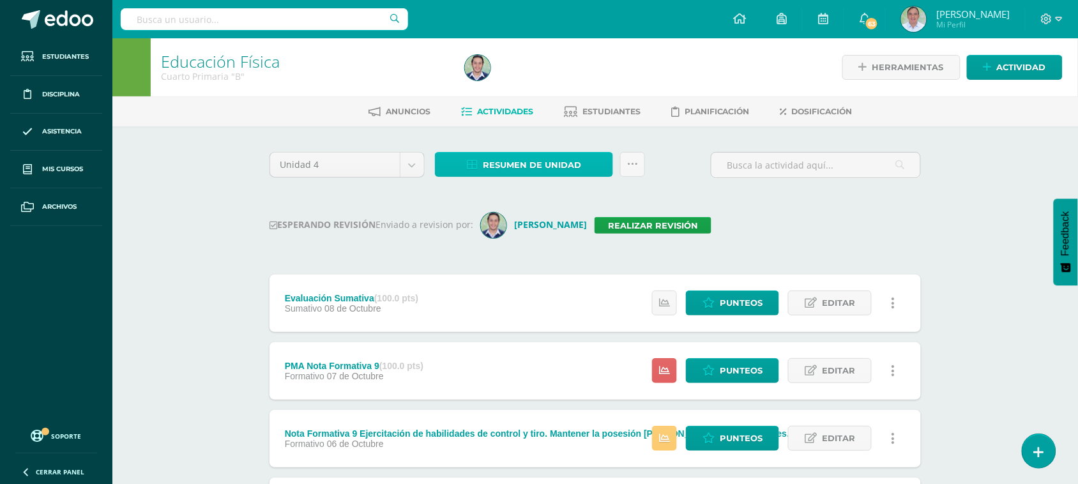
click at [545, 160] on span "Resumen de unidad" at bounding box center [532, 165] width 98 height 24
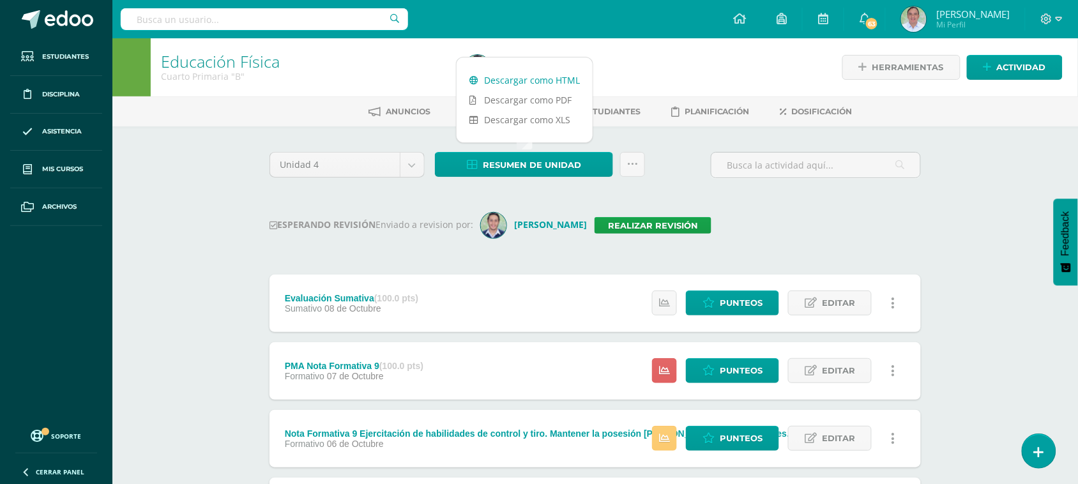
click at [548, 78] on link "Descargar como HTML" at bounding box center [525, 80] width 136 height 20
click at [682, 179] on div "Unidad 4 Unidad 1 Unidad 2 Unidad 3 Unidad 4 Resumen de unidad Subir actividade…" at bounding box center [594, 170] width 661 height 36
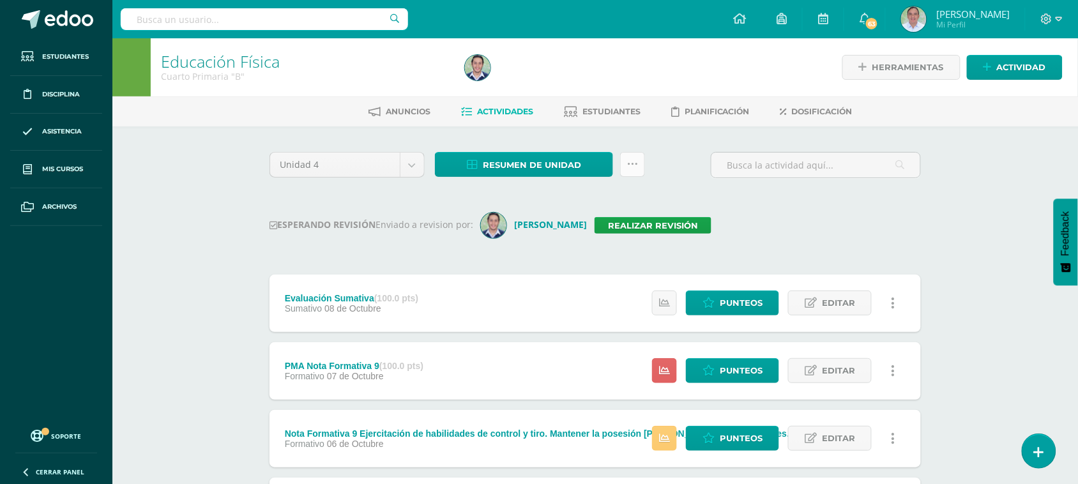
click at [635, 164] on icon at bounding box center [632, 164] width 11 height 11
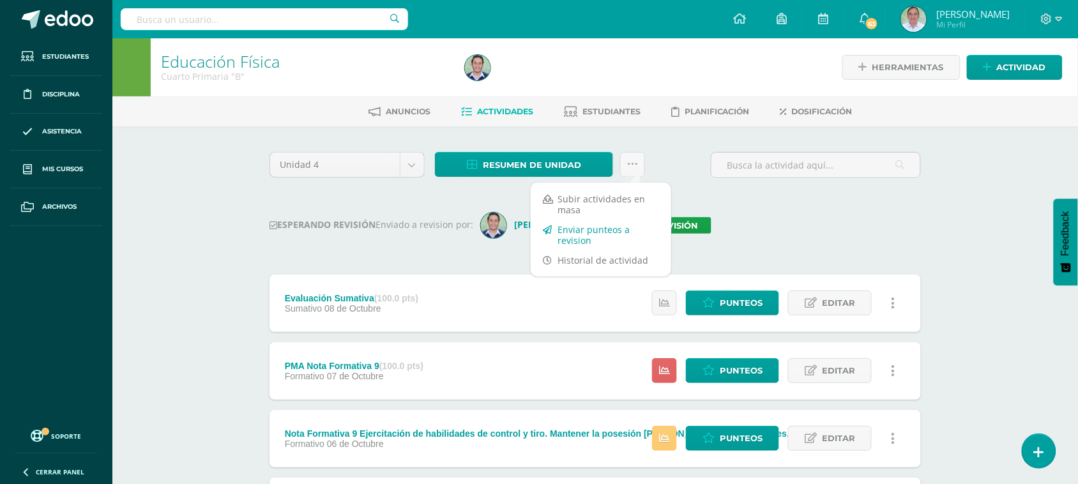
click at [609, 230] on link "Enviar punteos a revision" at bounding box center [601, 235] width 140 height 31
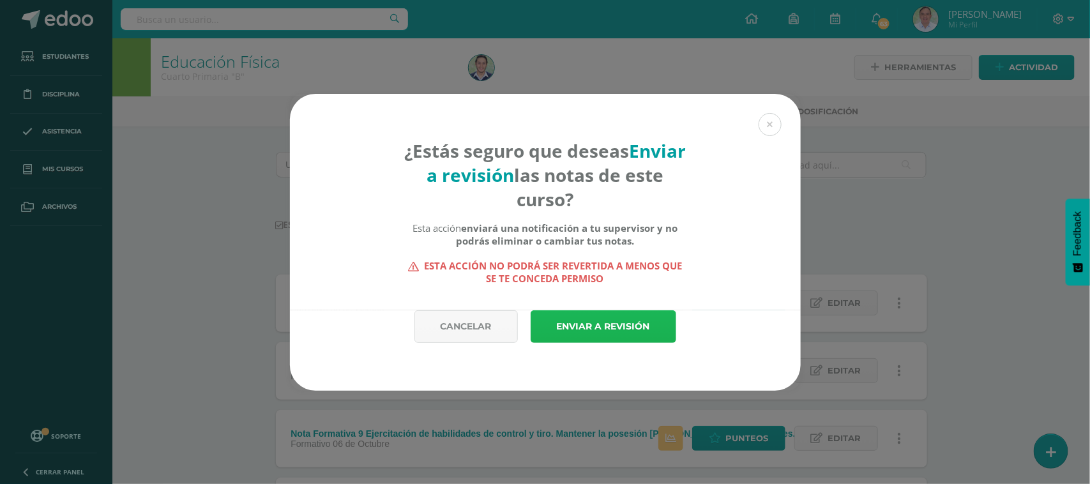
click at [624, 322] on link "Enviar a revisión" at bounding box center [604, 326] width 146 height 33
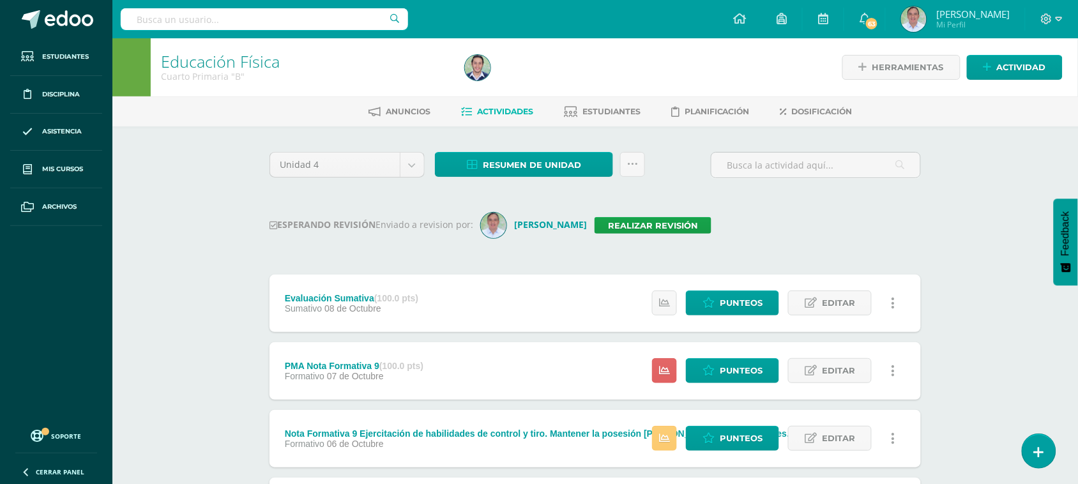
click at [245, 23] on input "text" at bounding box center [264, 19] width 287 height 22
type input "Cuarto C"
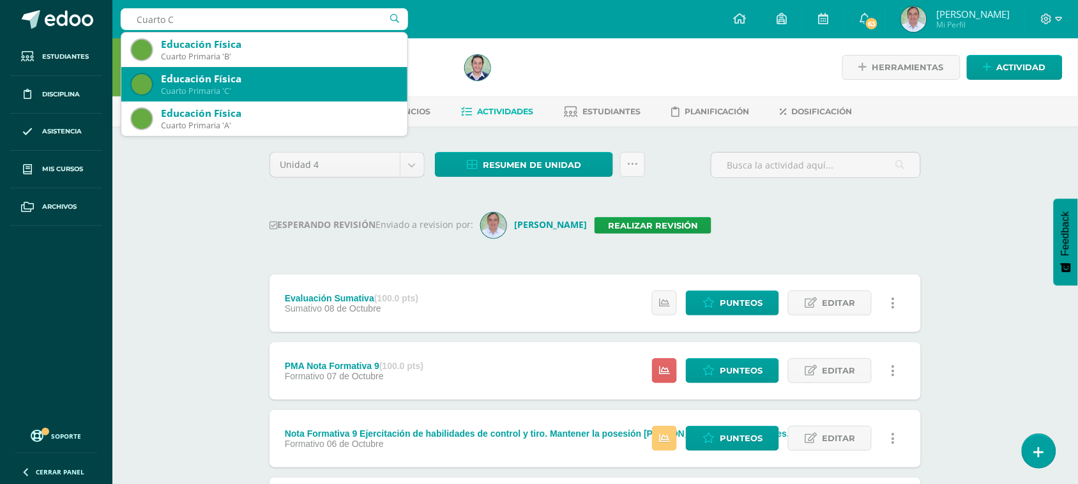
click at [239, 86] on div "Cuarto Primaria 'C'" at bounding box center [279, 91] width 236 height 11
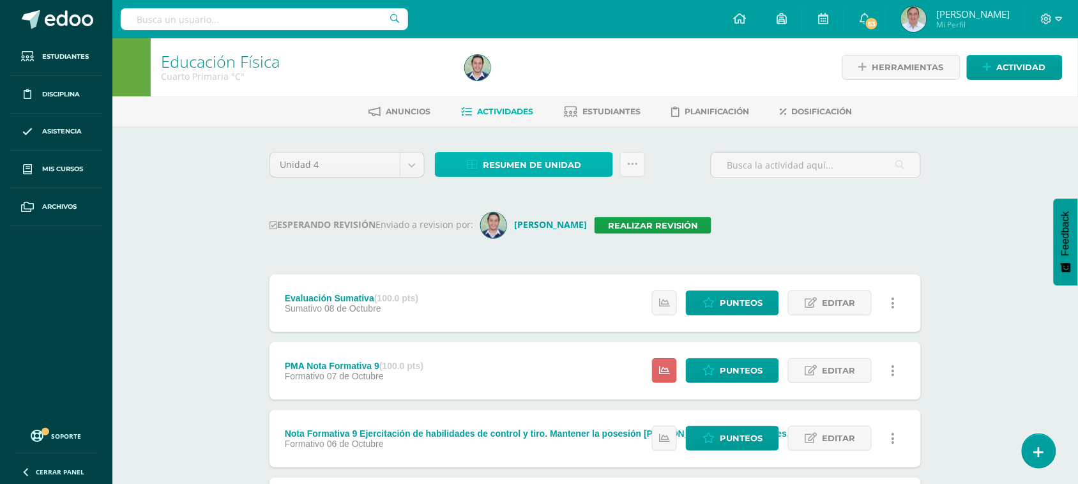
click at [544, 161] on span "Resumen de unidad" at bounding box center [532, 165] width 98 height 24
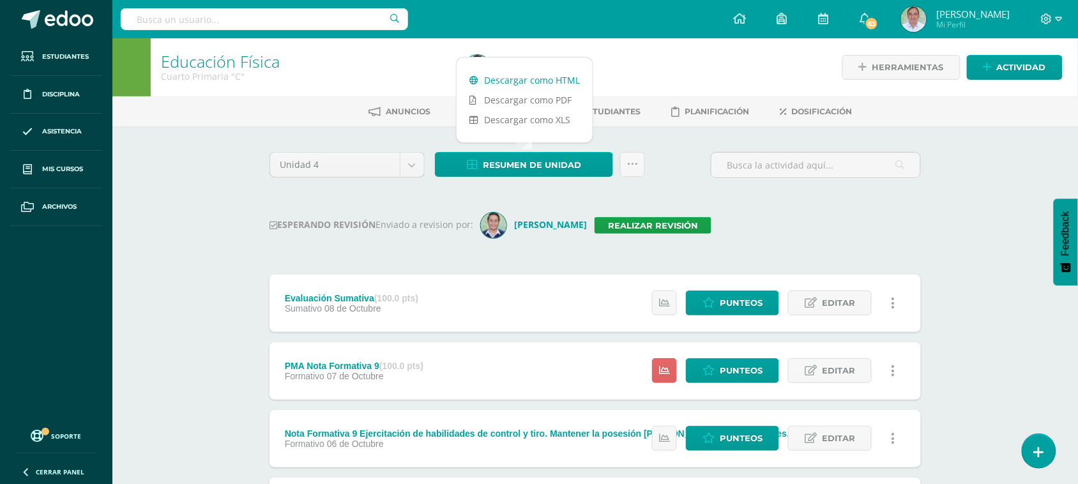
click at [559, 79] on link "Descargar como HTML" at bounding box center [525, 80] width 136 height 20
click at [832, 234] on div "ESPERANDO REVISIÓN Enviado a revision por: José Reyes Realizar revisión" at bounding box center [594, 226] width 651 height 26
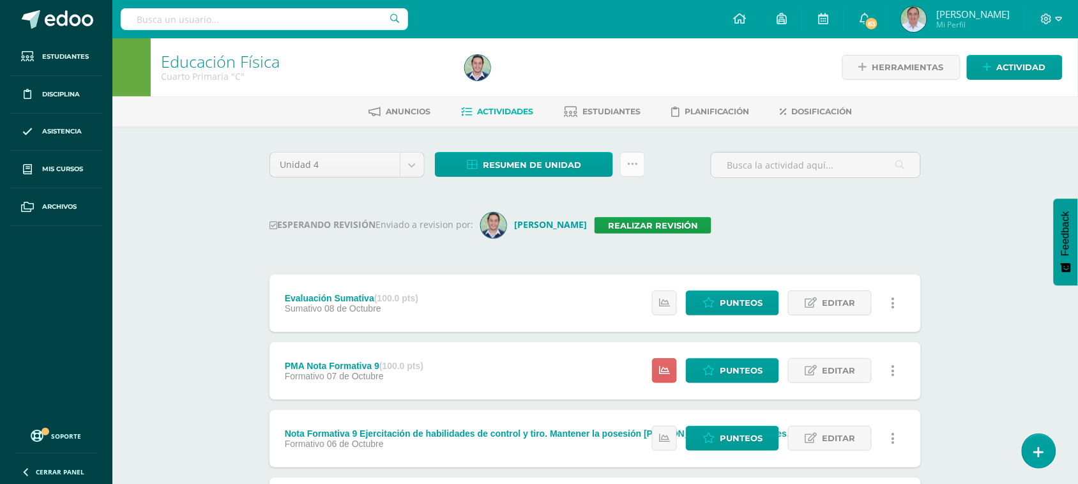
click at [633, 162] on icon at bounding box center [632, 164] width 11 height 11
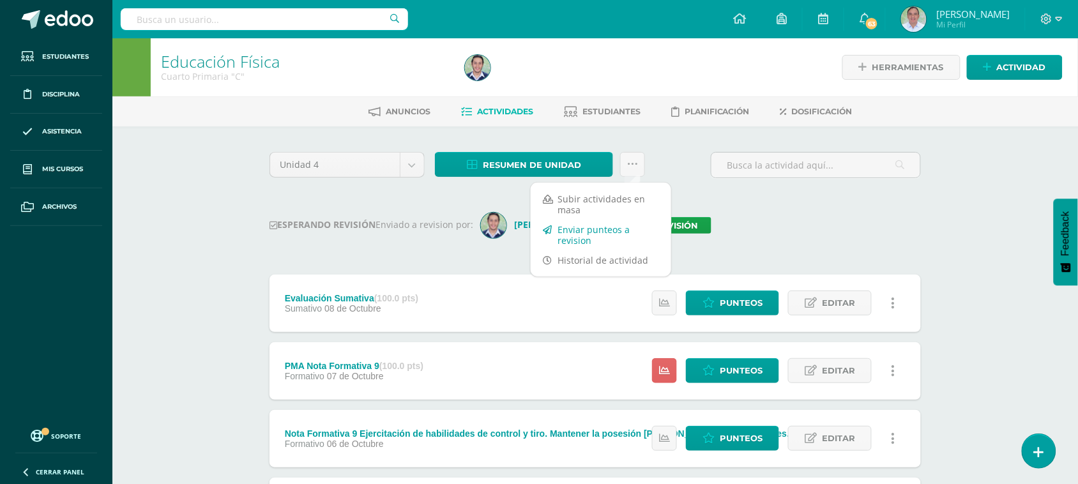
click at [600, 232] on link "Enviar punteos a revision" at bounding box center [601, 235] width 140 height 31
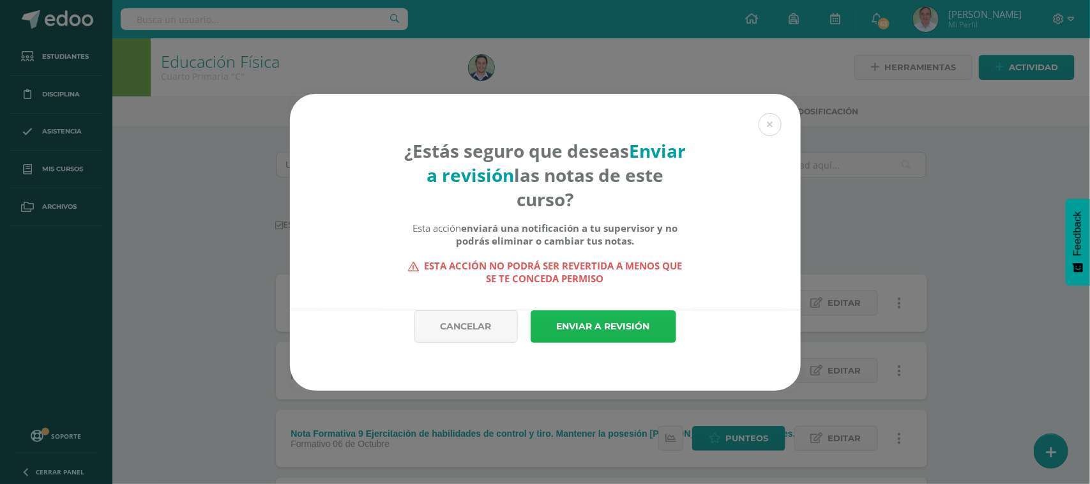
click at [603, 331] on link "Enviar a revisión" at bounding box center [604, 326] width 146 height 33
